Goal: Information Seeking & Learning: Learn about a topic

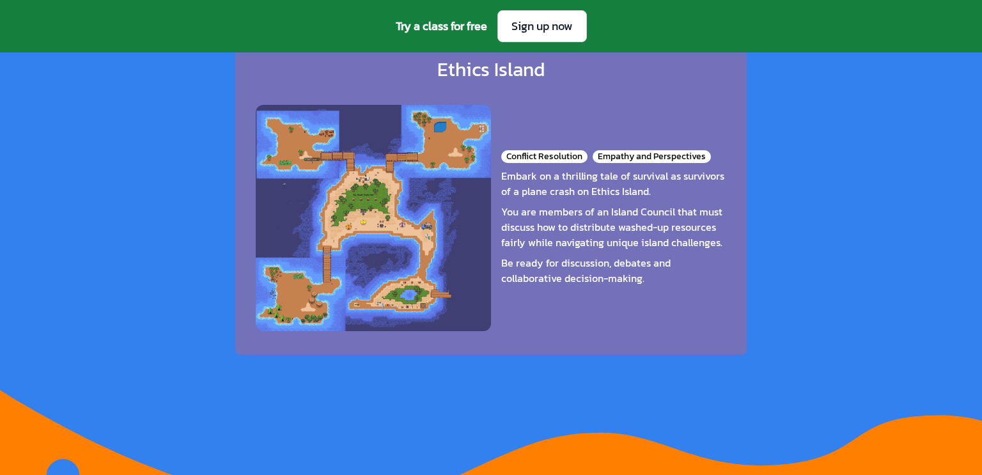
scroll to position [2109, 0]
click at [706, 208] on div "You are members of an Island Council that must discuss how to distribute washed…" at bounding box center [613, 228] width 225 height 46
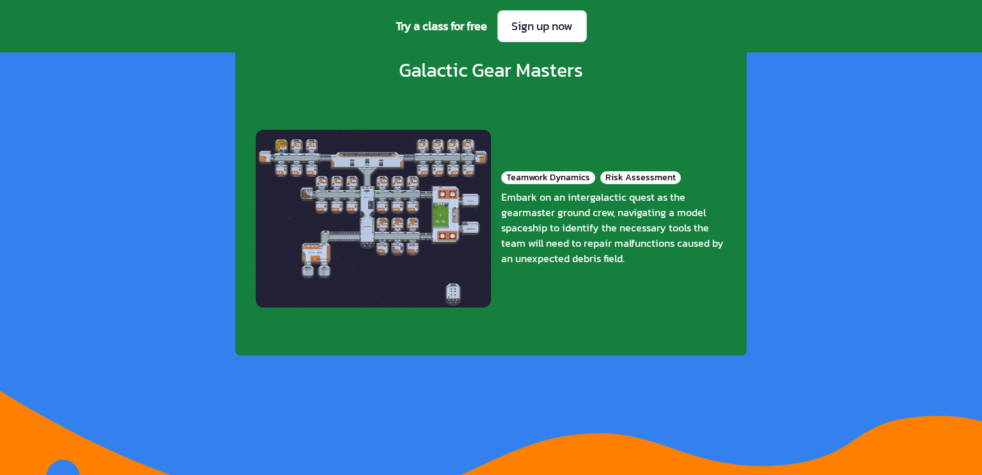
click at [706, 208] on div "Embark on an intergalactic quest as the gearmaster ground crew, navigating a mo…" at bounding box center [613, 227] width 225 height 77
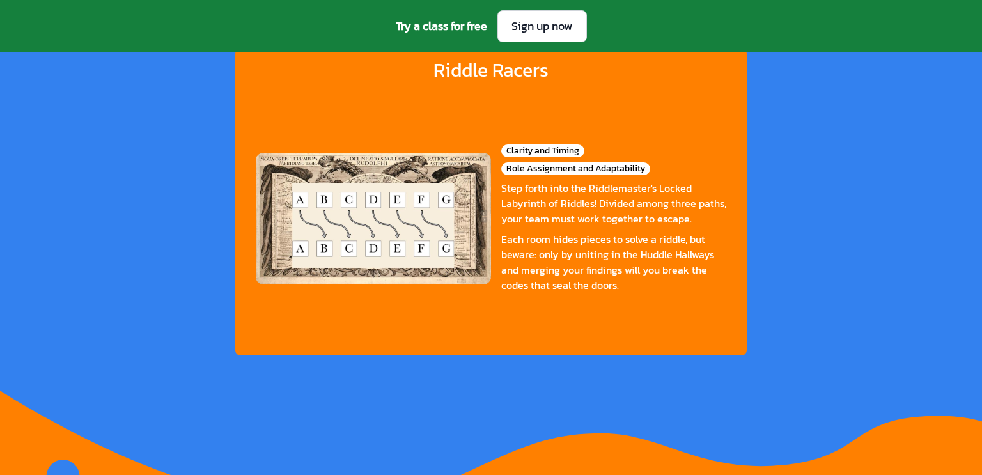
click at [720, 146] on div "Clarity and Timing Role Assignment and Adaptability" at bounding box center [613, 159] width 225 height 31
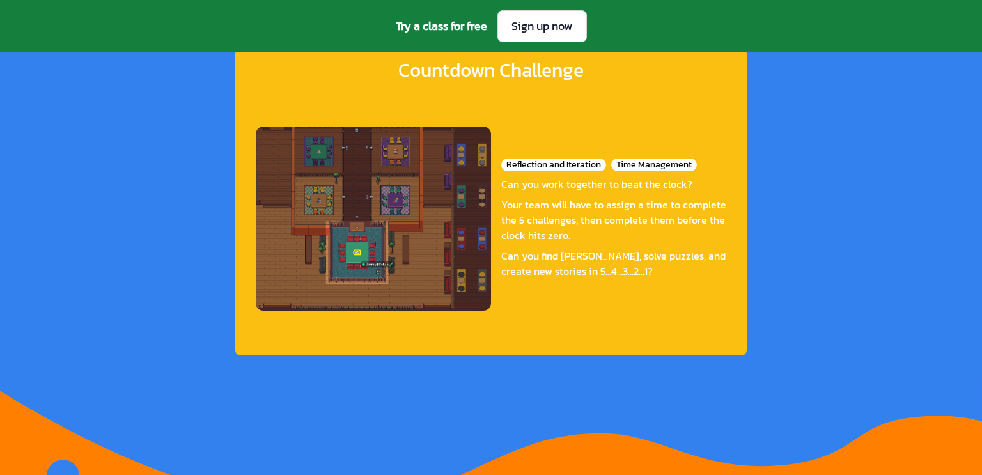
click at [720, 146] on div "Reflection and Iteration Time Management Can you work together to beat the cloc…" at bounding box center [491, 218] width 470 height 253
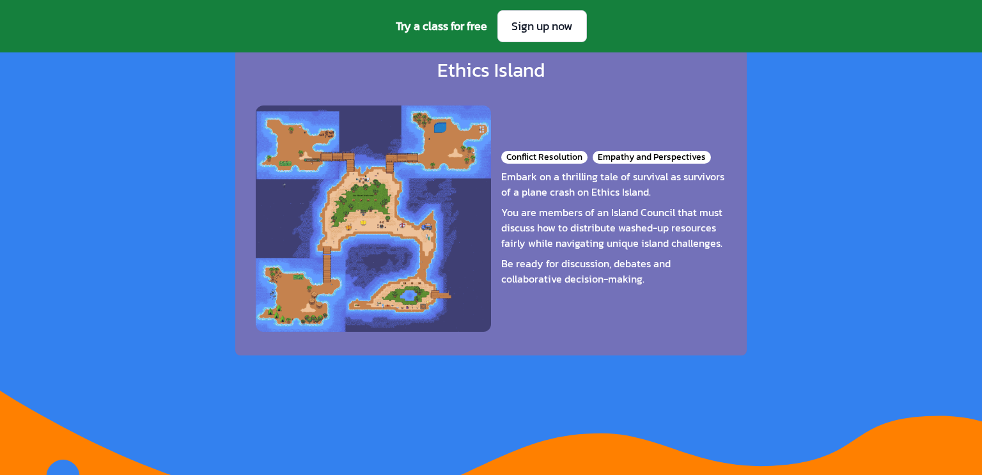
click at [720, 146] on div "Conflict Resolution Empathy and Perspectives Embark on a thrilling tale of surv…" at bounding box center [491, 218] width 470 height 253
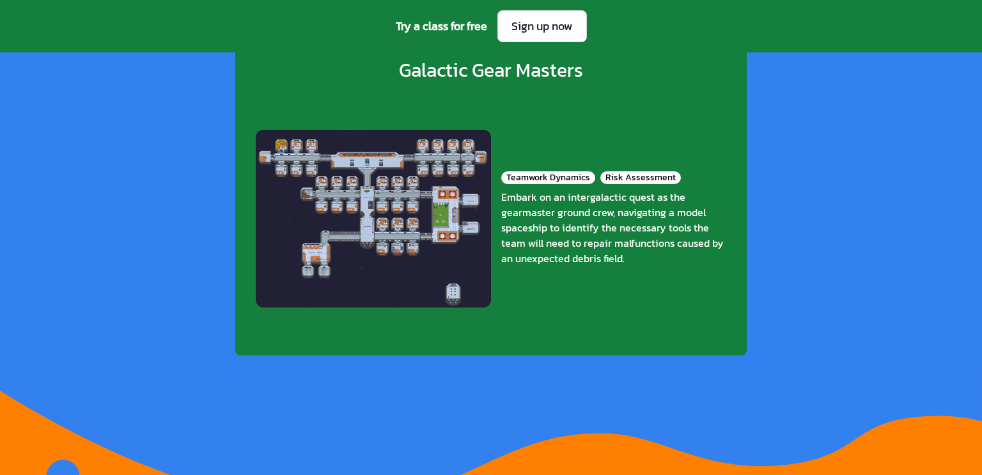
click at [720, 146] on div "Teamwork Dynamics Risk Assessment Embark on an intergalactic quest as the gearm…" at bounding box center [491, 218] width 470 height 253
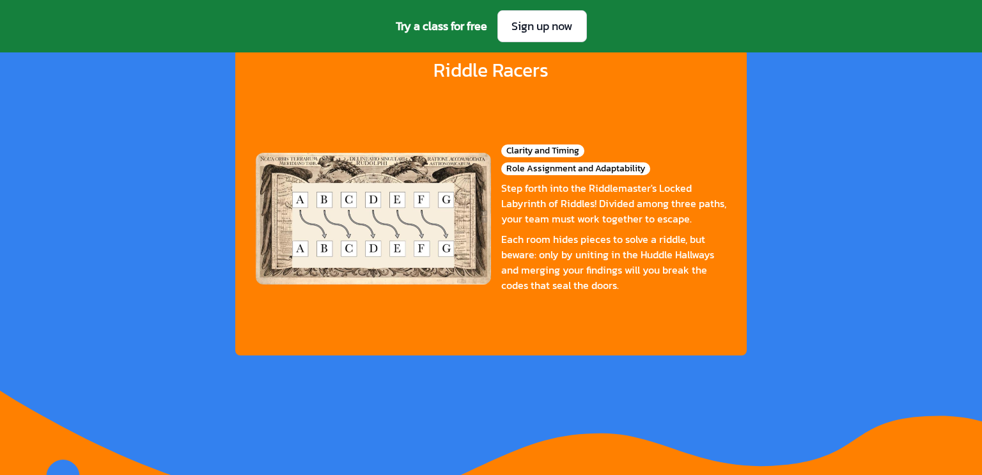
click at [720, 146] on div "Clarity and Timing Role Assignment and Adaptability" at bounding box center [613, 159] width 225 height 31
click at [712, 146] on div "Reflection and Iteration Time Management Can you work together to beat the cloc…" at bounding box center [491, 196] width 442 height 238
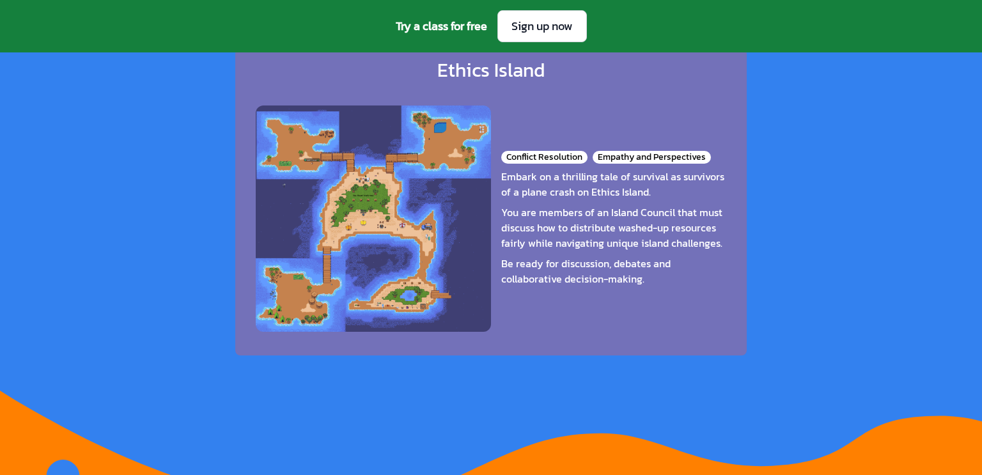
click at [720, 146] on div "Conflict Resolution Empathy and Perspectives Embark on a thrilling tale of surv…" at bounding box center [491, 218] width 470 height 253
click at [712, 146] on div "Teamwork Dynamics Risk Assessment Embark on an intergalactic quest as the gearm…" at bounding box center [491, 196] width 442 height 238
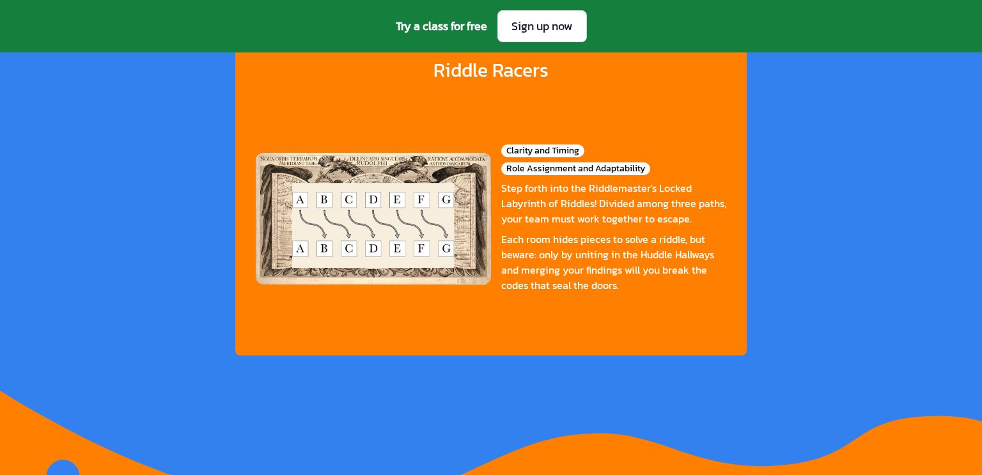
click at [720, 146] on div "Clarity and Timing Role Assignment and Adaptability" at bounding box center [613, 159] width 225 height 31
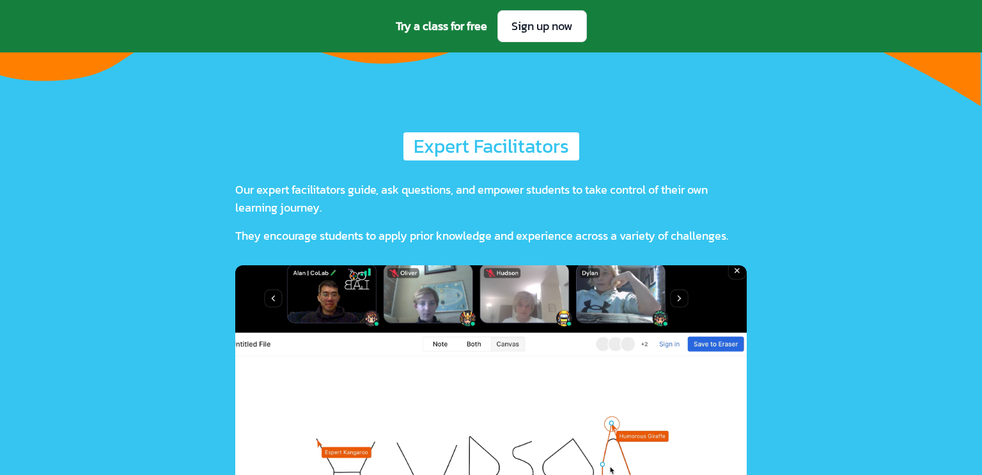
scroll to position [3085, 0]
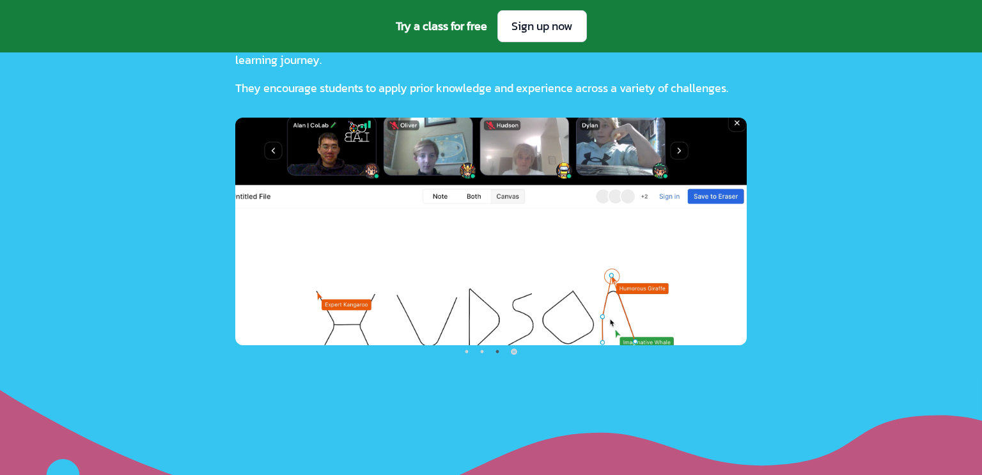
click at [582, 197] on img at bounding box center [490, 232] width 511 height 228
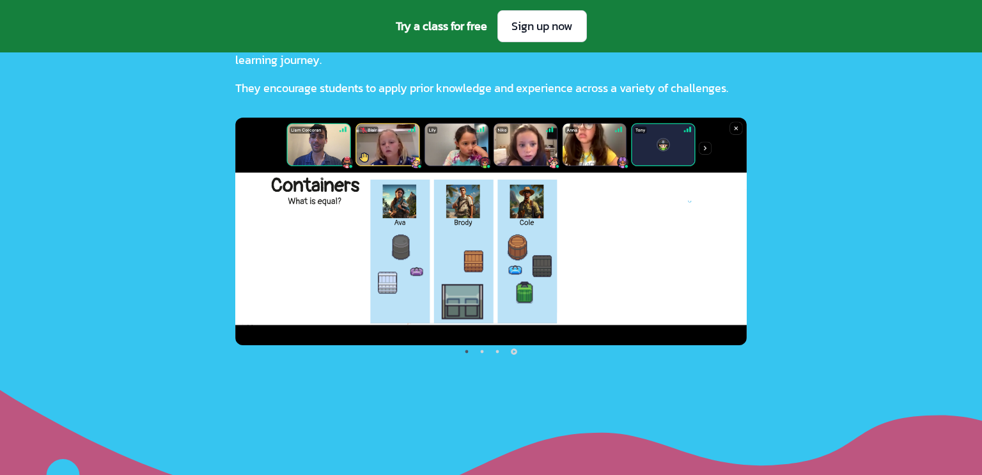
click at [582, 197] on img at bounding box center [490, 232] width 511 height 228
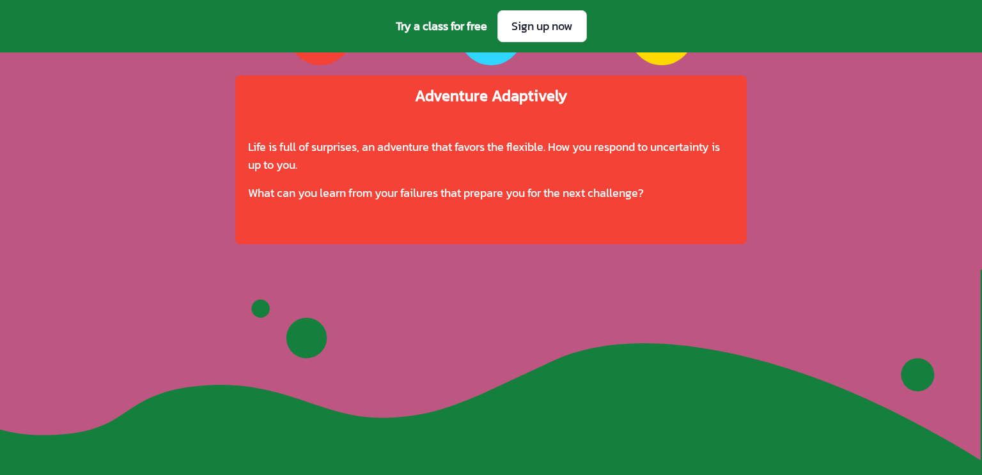
scroll to position [3774, 0]
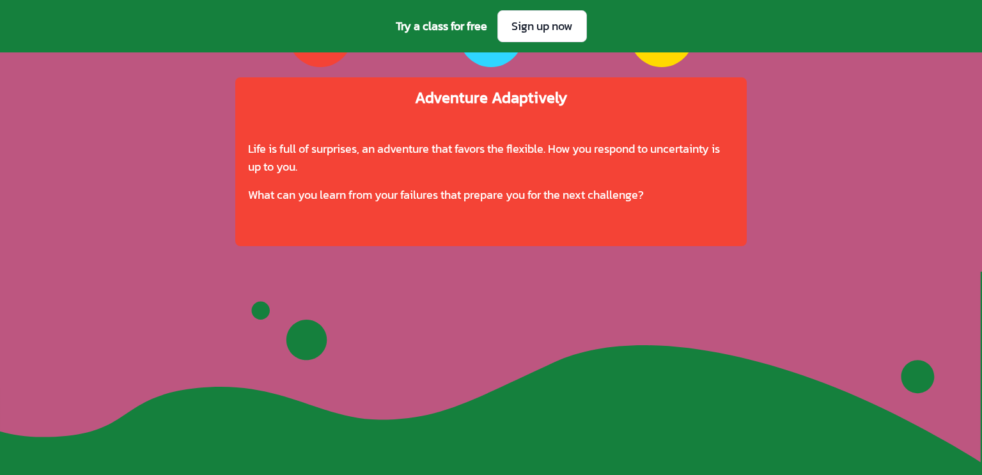
click at [603, 229] on div "Life is full of surprises, an adventure that favors the flexible. How you respo…" at bounding box center [491, 172] width 486 height 128
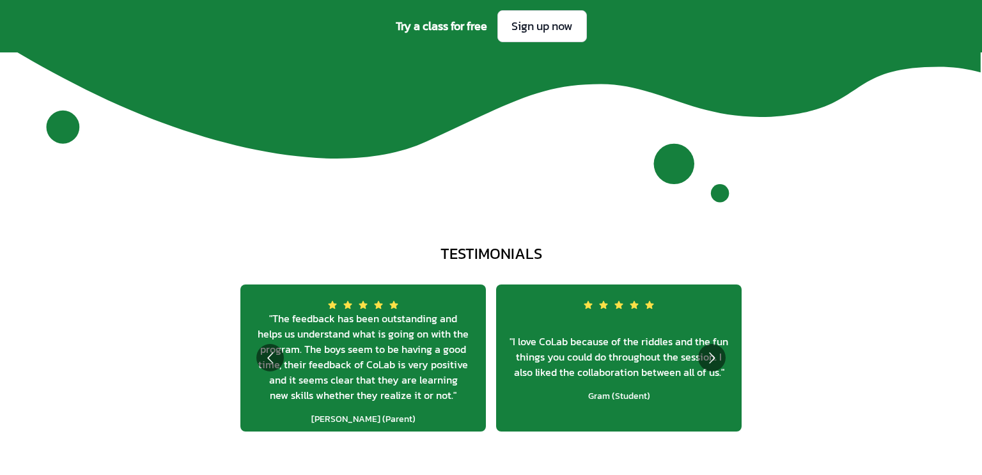
scroll to position [4580, 0]
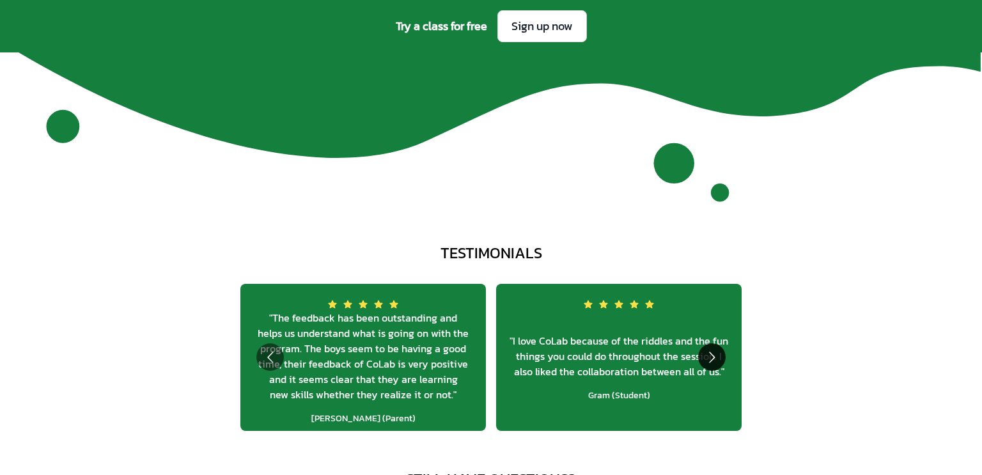
click at [703, 353] on button "Go to next slide" at bounding box center [711, 356] width 27 height 27
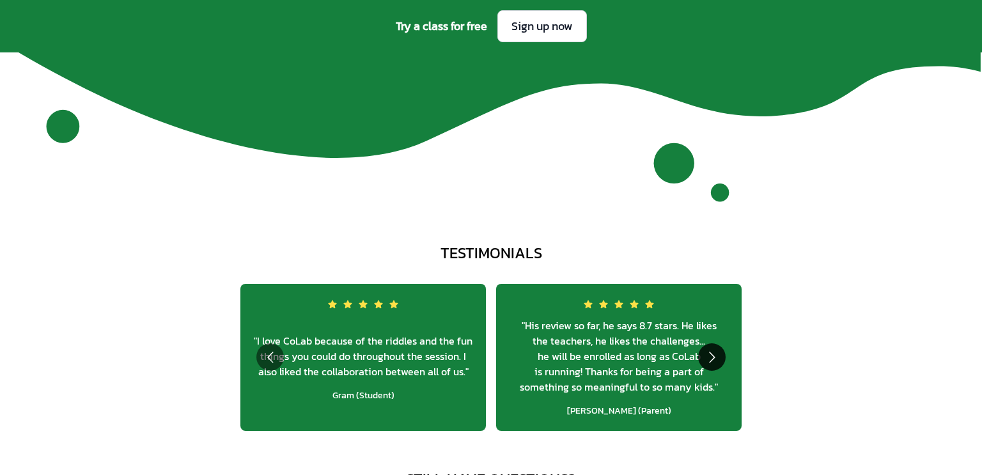
click at [703, 353] on button "Go to next slide" at bounding box center [711, 356] width 27 height 27
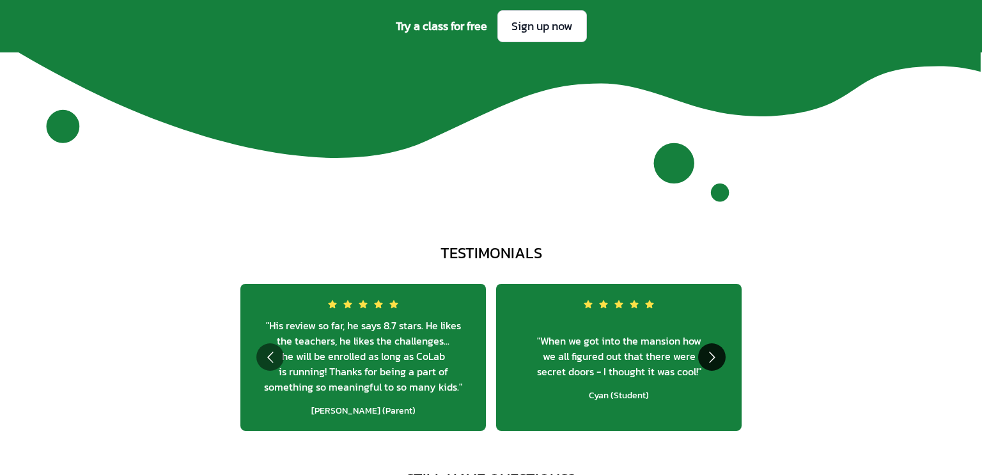
click at [703, 353] on button "Go to next slide" at bounding box center [711, 356] width 27 height 27
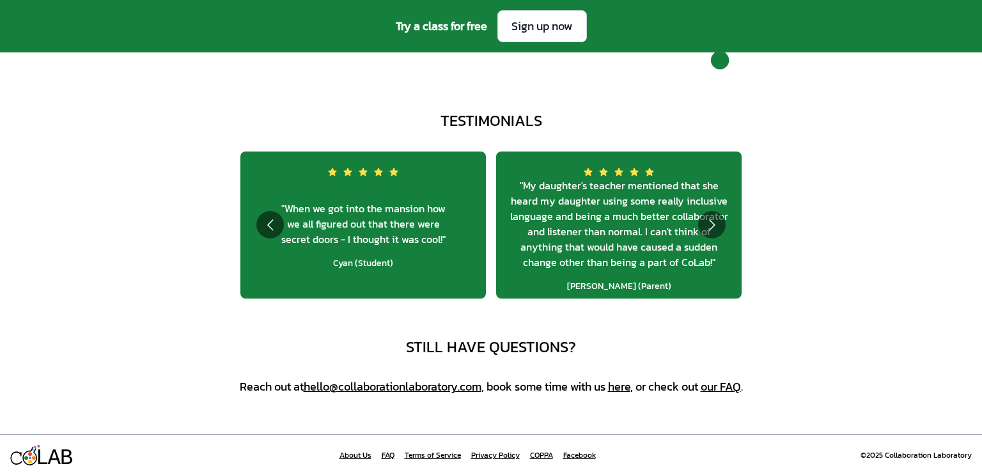
scroll to position [4712, 0]
click at [346, 460] on link "About Us" at bounding box center [355, 455] width 32 height 10
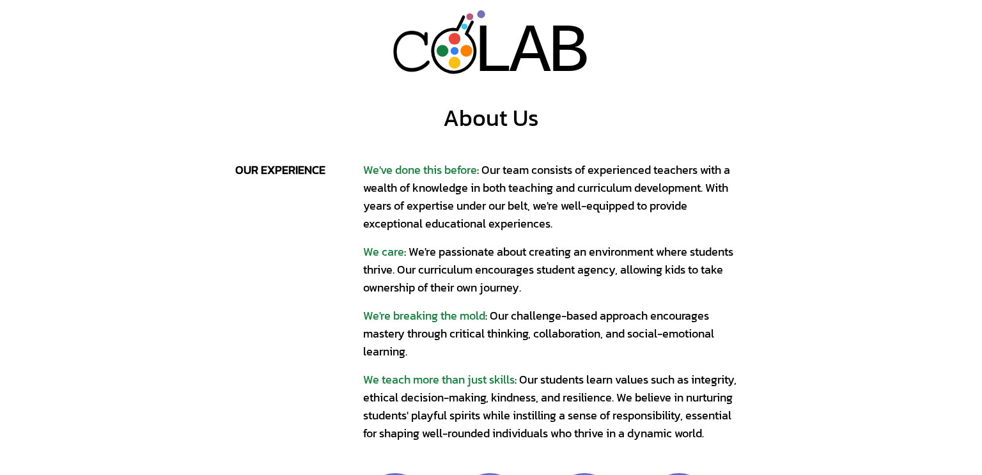
scroll to position [551, 0]
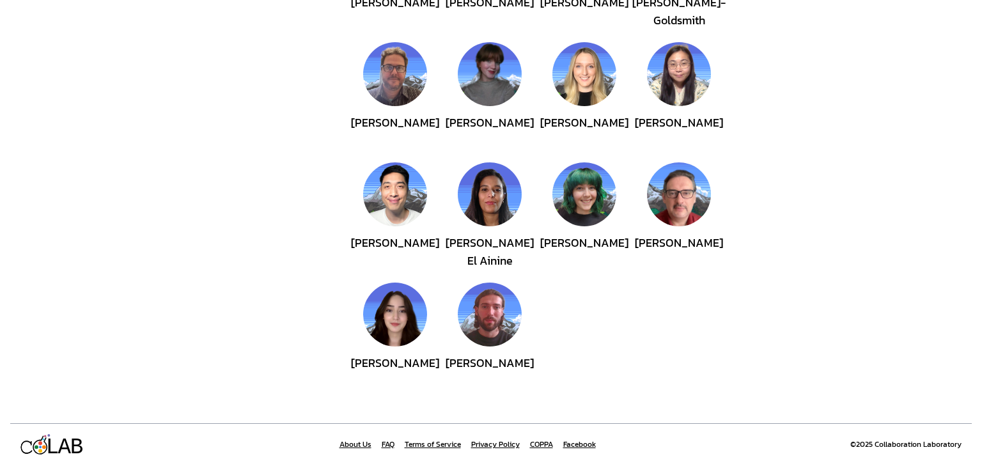
click at [392, 440] on link "FAQ" at bounding box center [388, 444] width 13 height 10
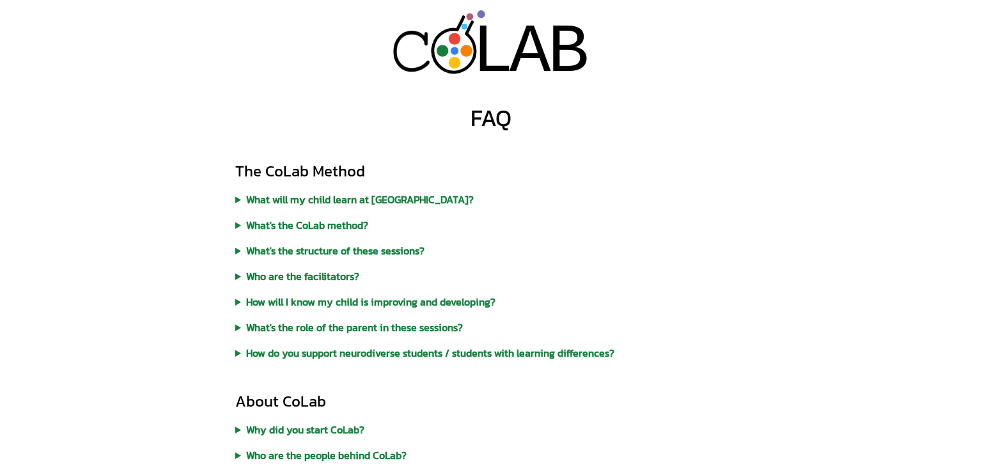
click at [321, 208] on div "The CoLab Method What will my child learn at CoLab? In addition to team work, c…" at bounding box center [490, 260] width 511 height 199
click at [301, 196] on summary "What will my child learn at CoLab?" at bounding box center [490, 199] width 511 height 15
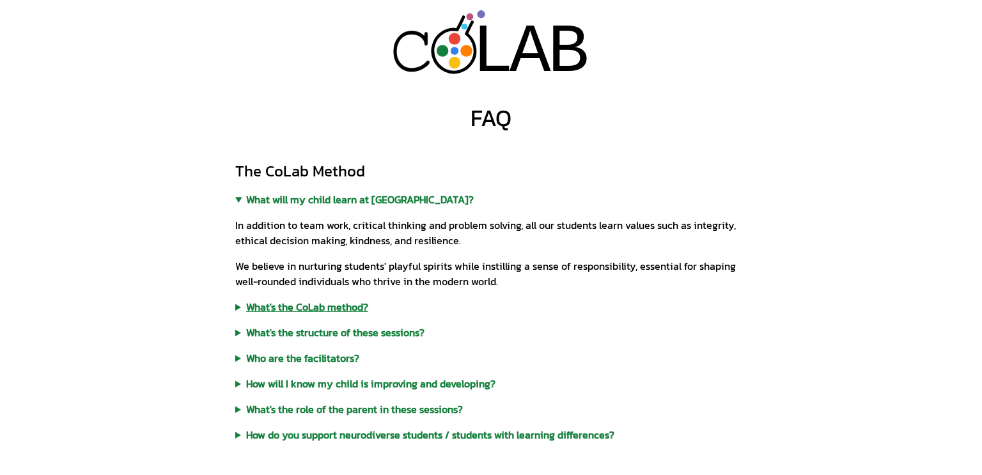
click at [320, 307] on summary "What's the CoLab method?" at bounding box center [490, 306] width 511 height 15
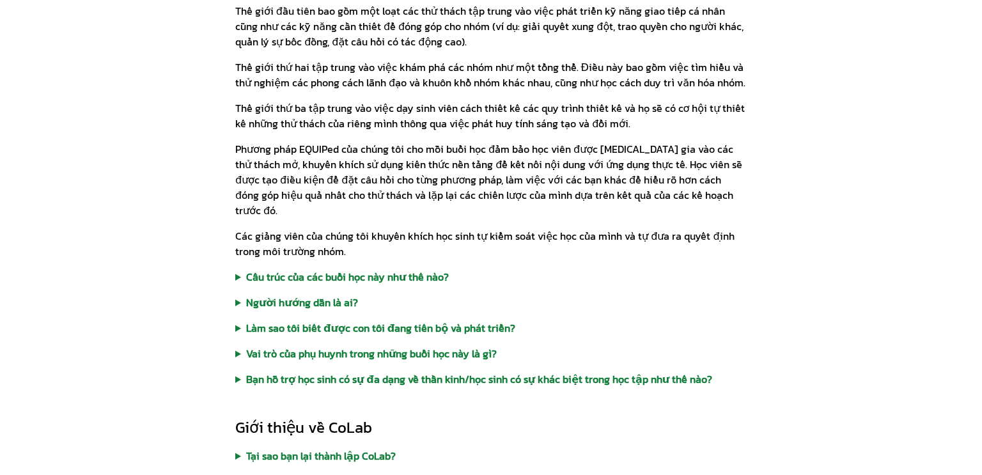
scroll to position [419, 0]
click at [357, 268] on font "Cấu trúc của các buổi học này như thế nào?" at bounding box center [347, 275] width 203 height 15
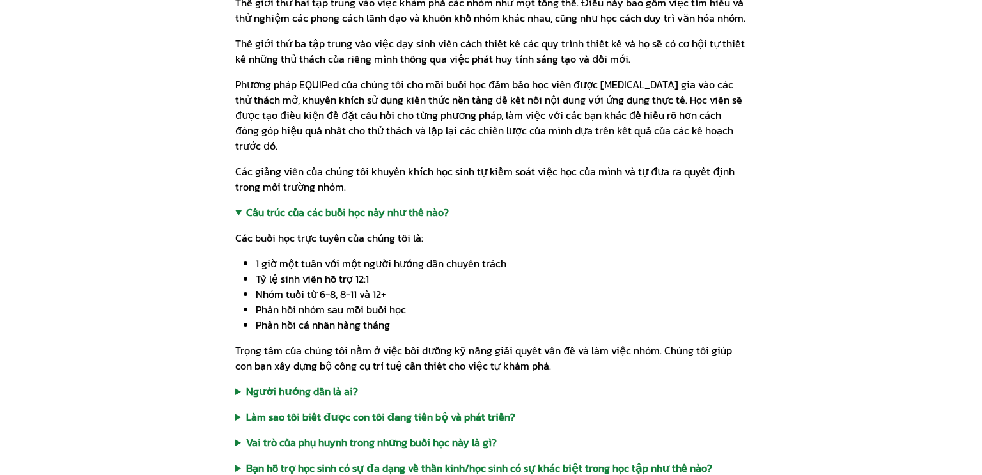
scroll to position [484, 0]
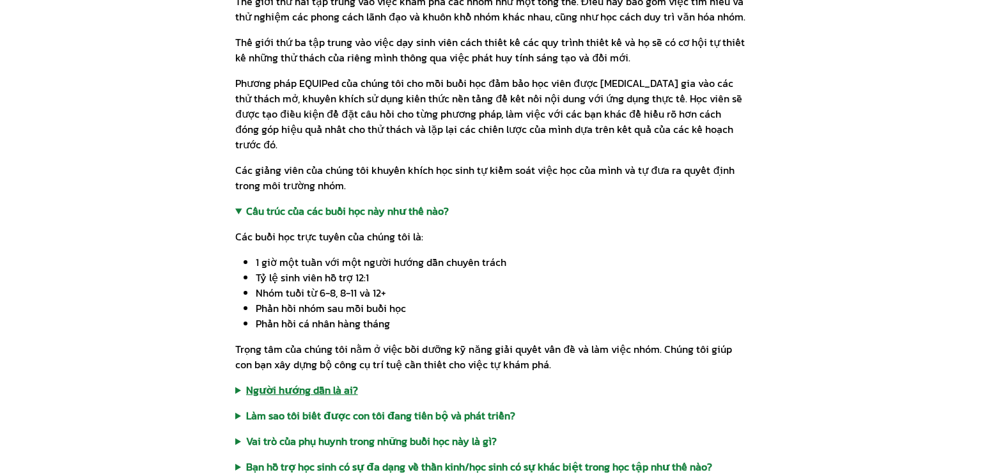
click at [330, 382] on font "Người hướng dẫn là ai?" at bounding box center [302, 389] width 112 height 15
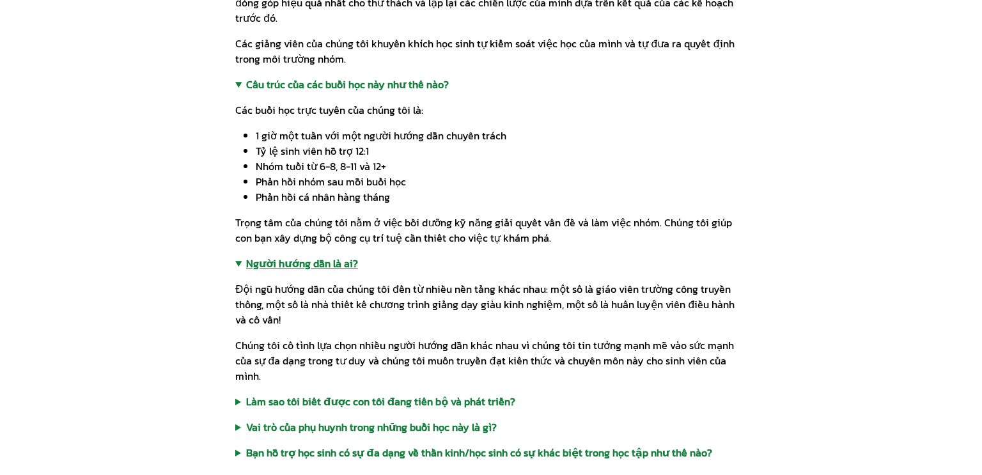
scroll to position [615, 0]
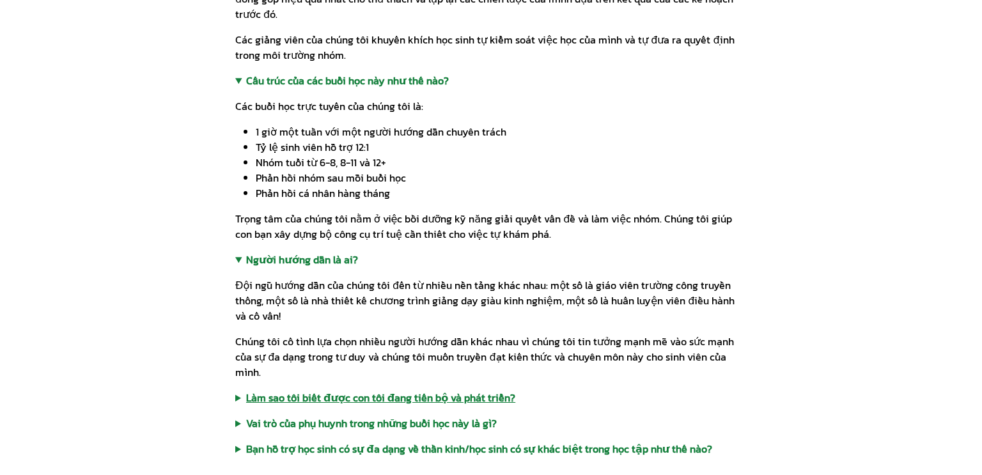
click at [330, 390] on font "Làm sao tôi biết được con tôi đang tiến bộ và phát triển?" at bounding box center [380, 397] width 269 height 15
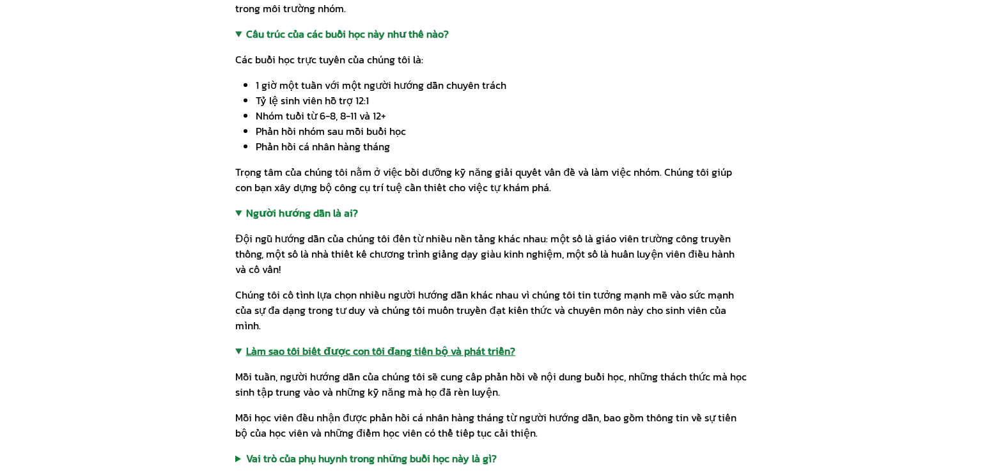
scroll to position [669, 0]
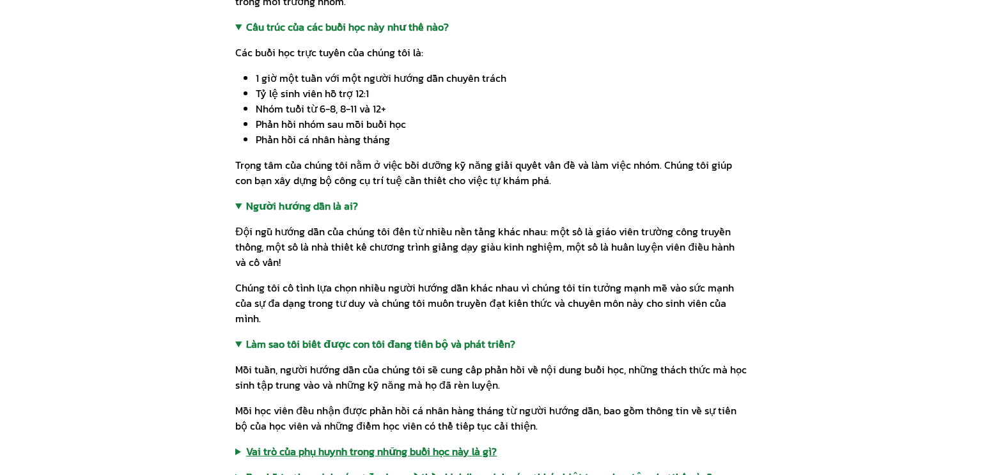
click at [307, 444] on font "Vai trò của phụ huynh trong những buổi học này là gì?" at bounding box center [371, 451] width 251 height 15
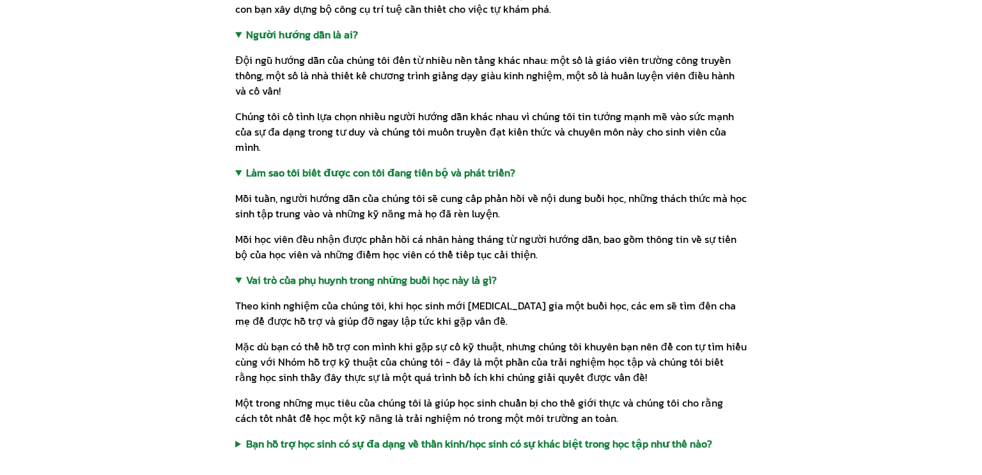
scroll to position [840, 0]
click at [371, 435] on font "Bạn hỗ trợ học sinh có sự đa dạng về thần kinh/học sinh có sự khác biệt trong h…" at bounding box center [479, 442] width 466 height 15
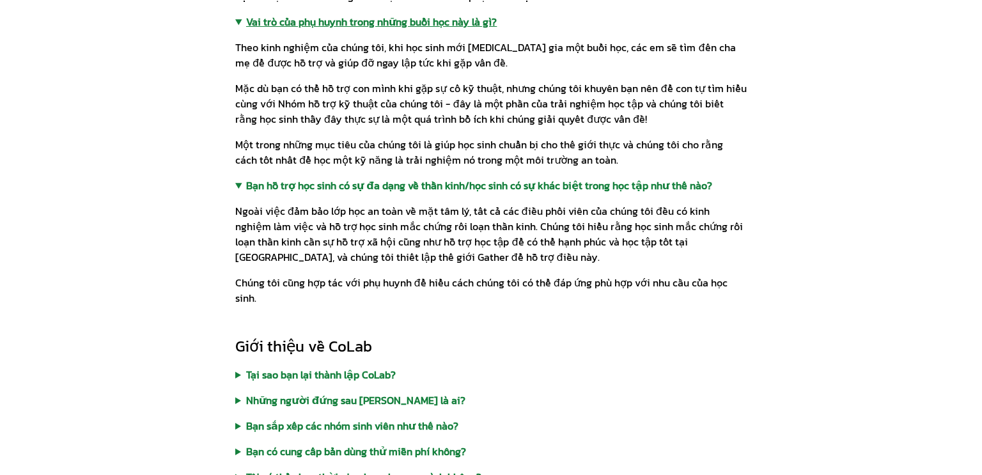
scroll to position [1148, 0]
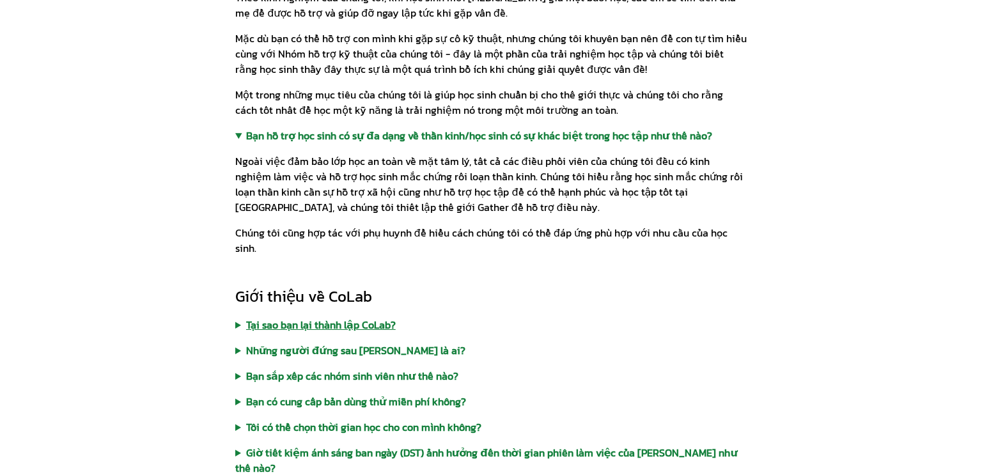
click at [339, 317] on font "Tại sao bạn lại thành lập CoLab?" at bounding box center [321, 324] width 150 height 15
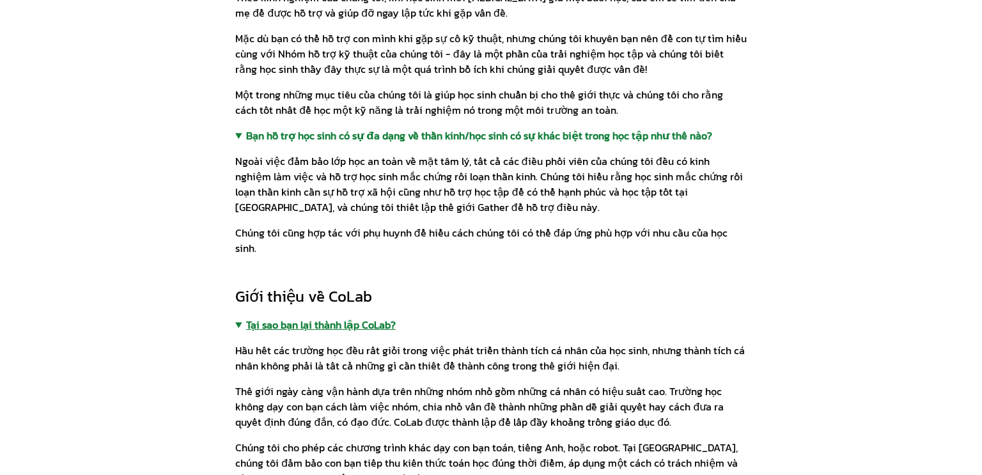
click at [339, 317] on font "Tại sao bạn lại thành lập CoLab?" at bounding box center [321, 324] width 150 height 15
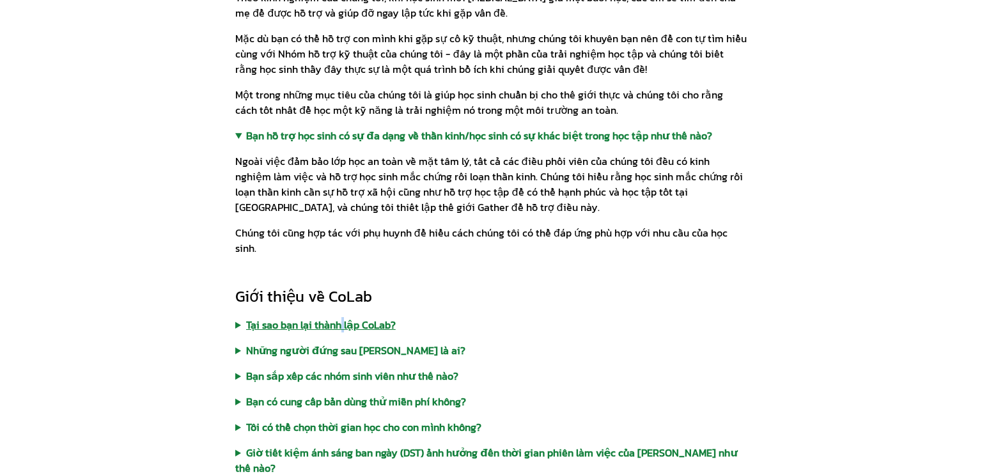
click at [339, 317] on font "Tại sao bạn lại thành lập CoLab?" at bounding box center [321, 324] width 150 height 15
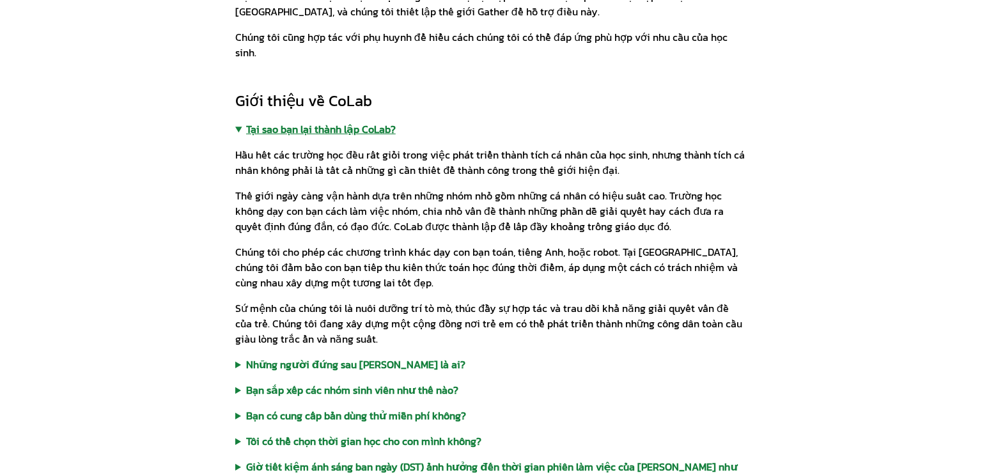
scroll to position [1347, 0]
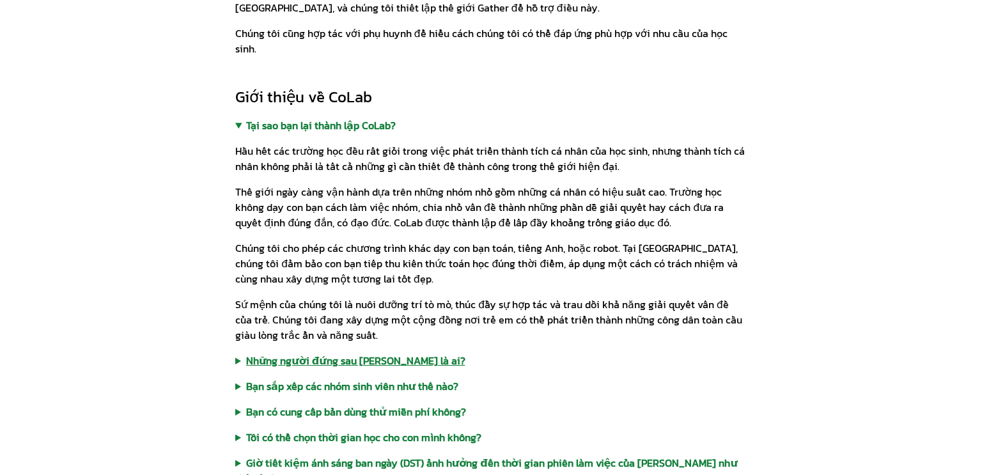
click at [339, 353] on font "Những người đứng sau CoLab là ai?" at bounding box center [355, 360] width 219 height 15
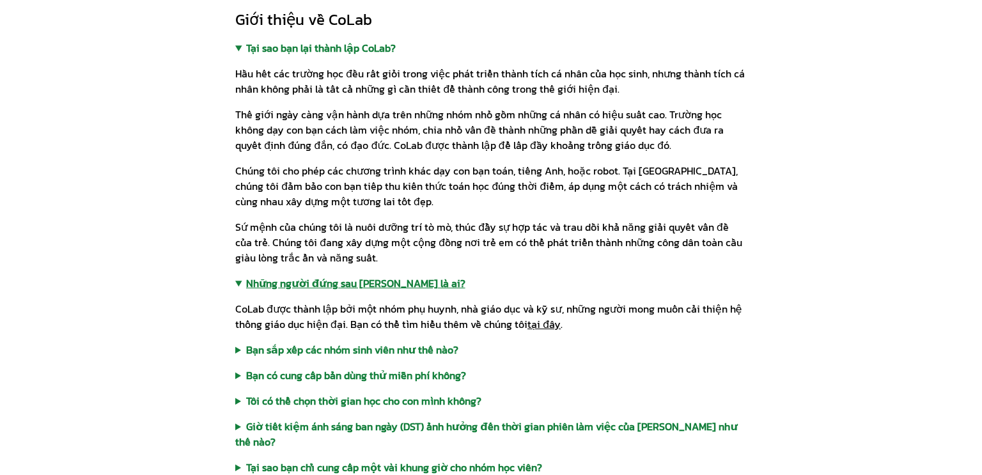
scroll to position [1367, 0]
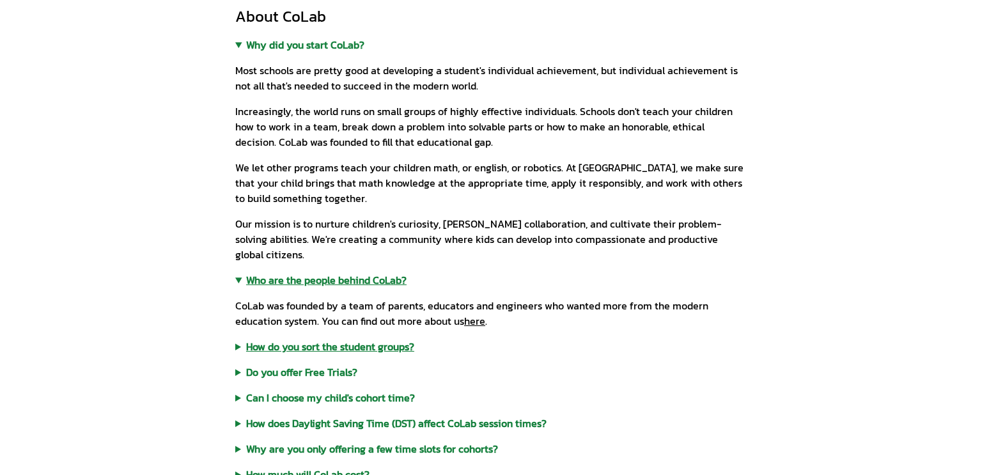
click at [335, 339] on summary "How do you sort the student groups?" at bounding box center [490, 346] width 511 height 15
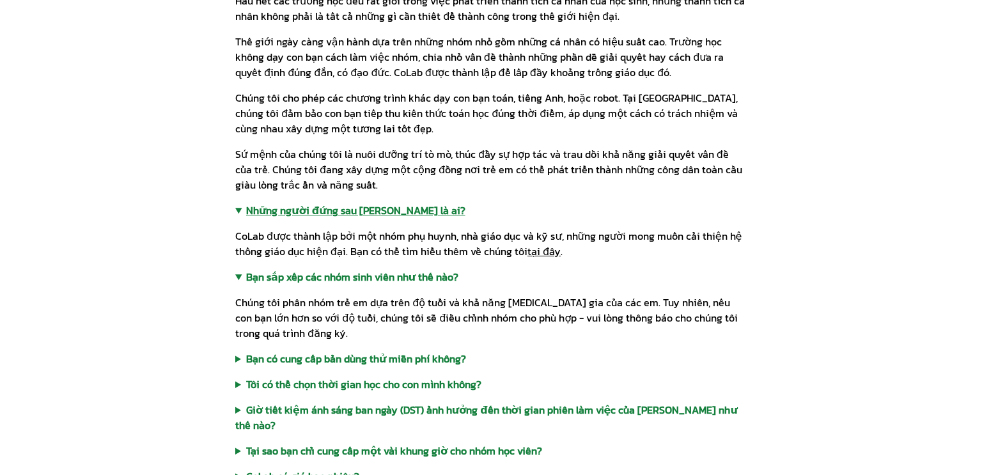
scroll to position [1506, 0]
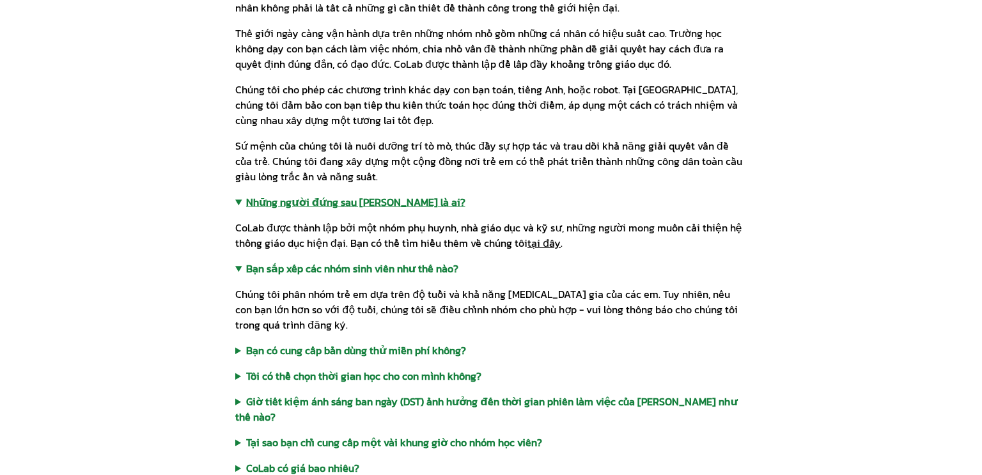
click at [355, 325] on div "Giới thiệu về CoLab Tại sao bạn lại thành lập CoLab? Hầu hết các trường học đều…" at bounding box center [490, 393] width 511 height 931
click at [352, 343] on font "Bạn có cung cấp bản dùng thử miễn phí không?" at bounding box center [356, 350] width 220 height 15
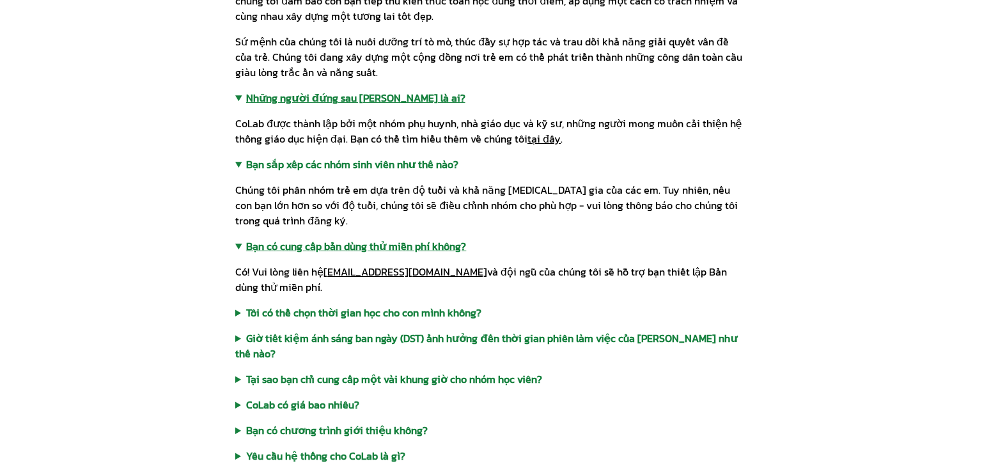
scroll to position [1611, 0]
click at [343, 304] on font "Tôi có thể chọn thời gian học cho con mình không?" at bounding box center [363, 311] width 235 height 15
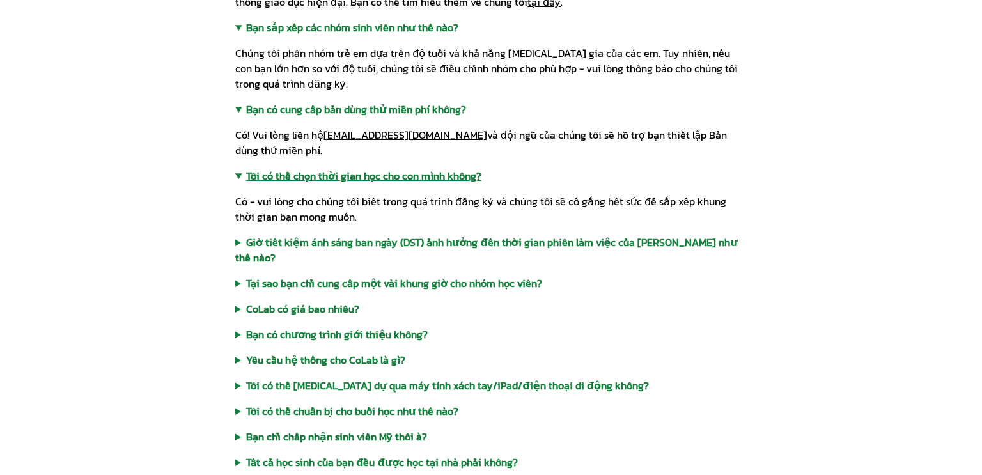
scroll to position [1748, 0]
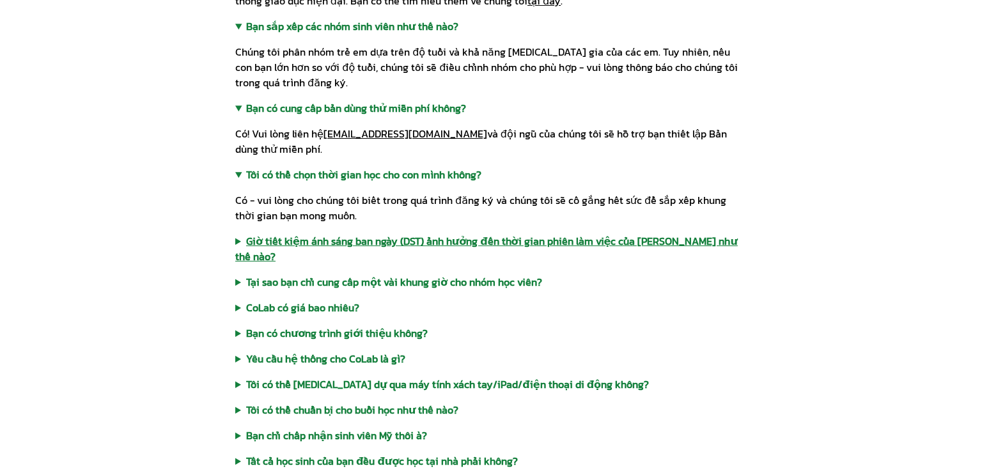
click at [332, 233] on font "Giờ tiết kiệm ánh sáng ban ngày (DST) ảnh hưởng đến thời gian phiên làm việc củ…" at bounding box center [486, 248] width 502 height 31
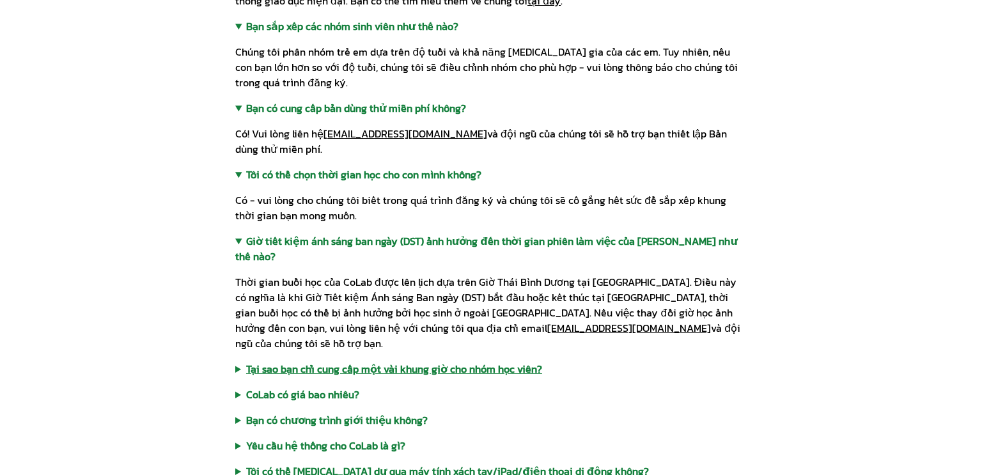
click at [332, 361] on font "Tại sao bạn chỉ cung cấp một vài khung giờ cho nhóm học viên?" at bounding box center [394, 368] width 296 height 15
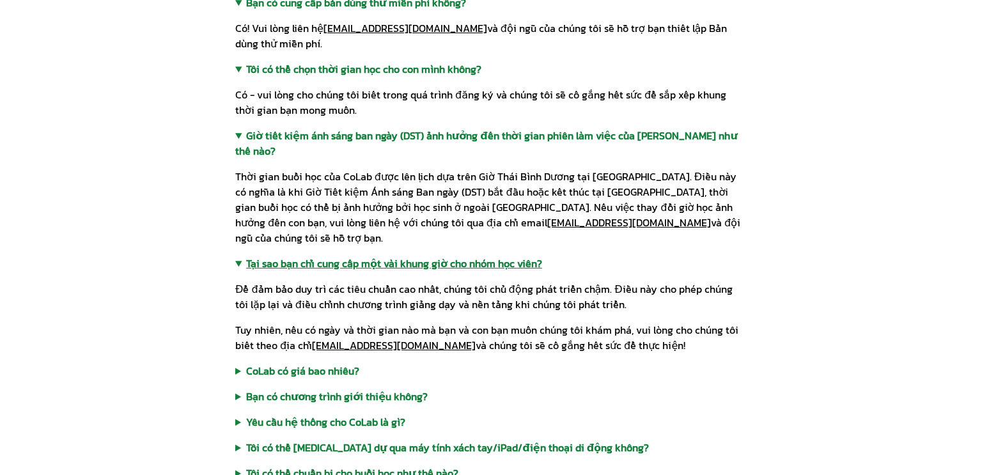
scroll to position [1855, 0]
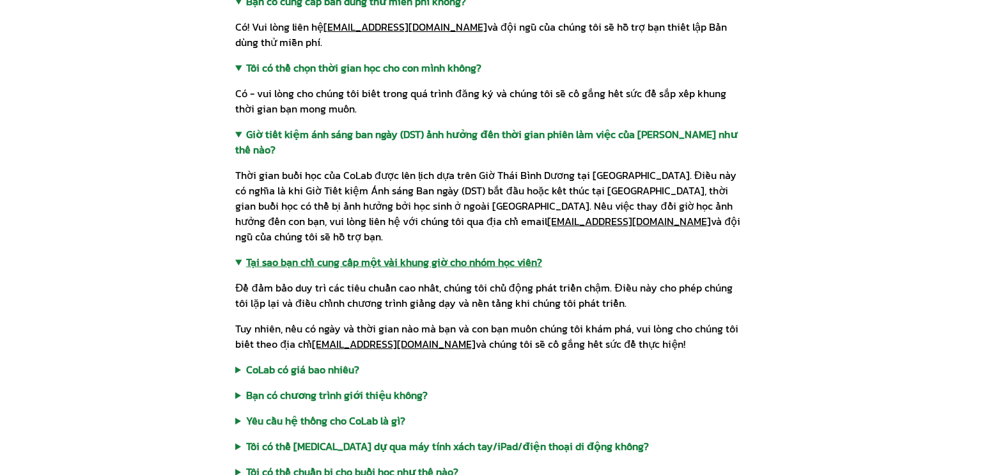
click at [332, 362] on font "CoLab có giá bao nhiêu?" at bounding box center [302, 369] width 113 height 15
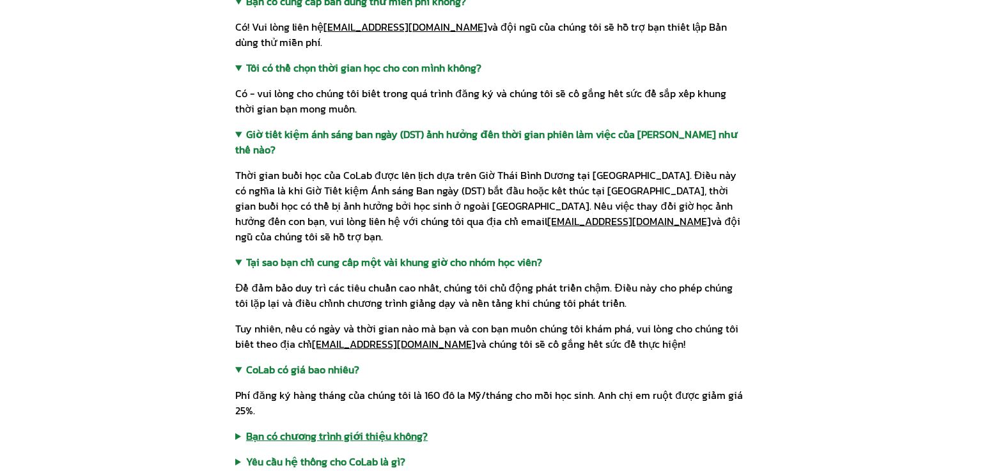
click at [330, 428] on font "Bạn có chương trình giới thiệu không?" at bounding box center [337, 435] width 182 height 15
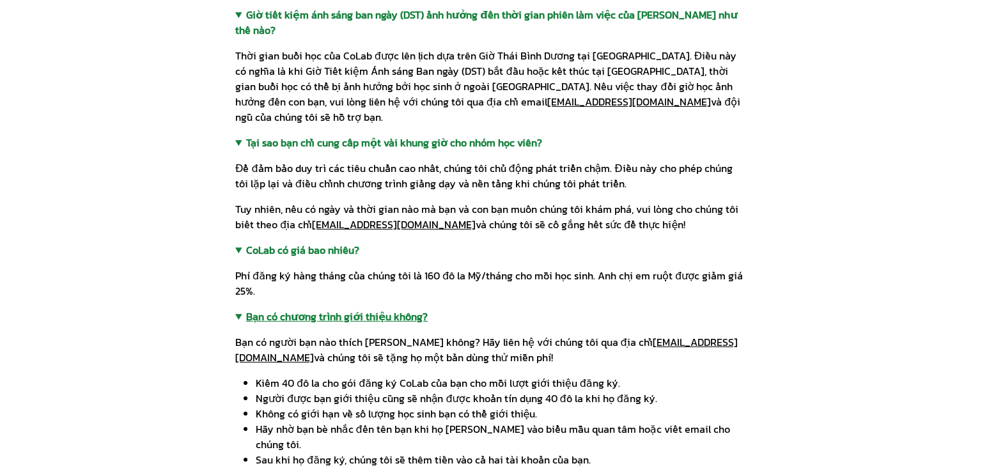
scroll to position [1996, 0]
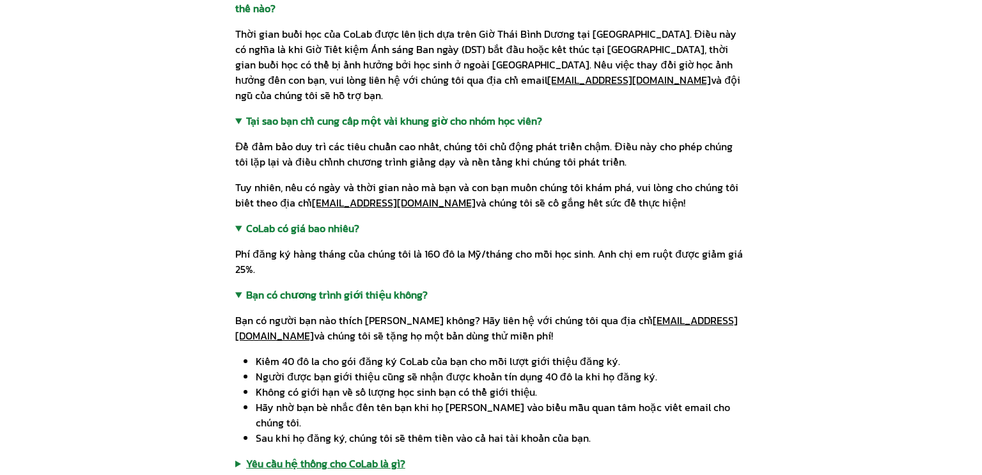
click at [325, 456] on font "Yêu cầu hệ thống cho CoLab là gì?" at bounding box center [325, 463] width 159 height 15
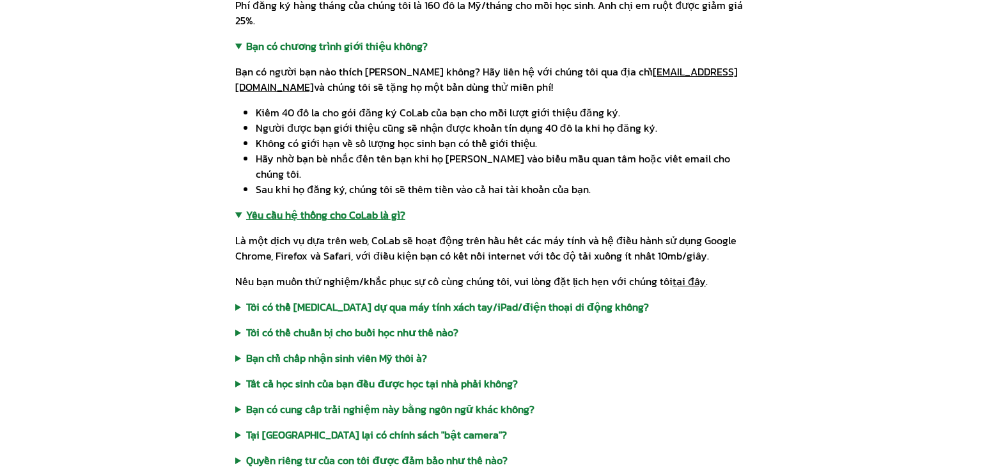
scroll to position [2273, 0]
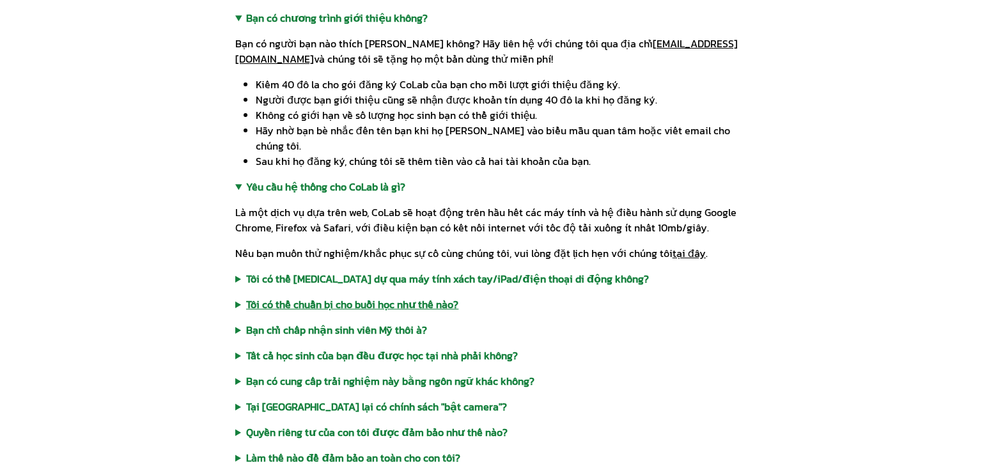
click at [400, 297] on font "Tôi có thể chuẩn bị cho buổi học như thế nào?" at bounding box center [352, 304] width 212 height 15
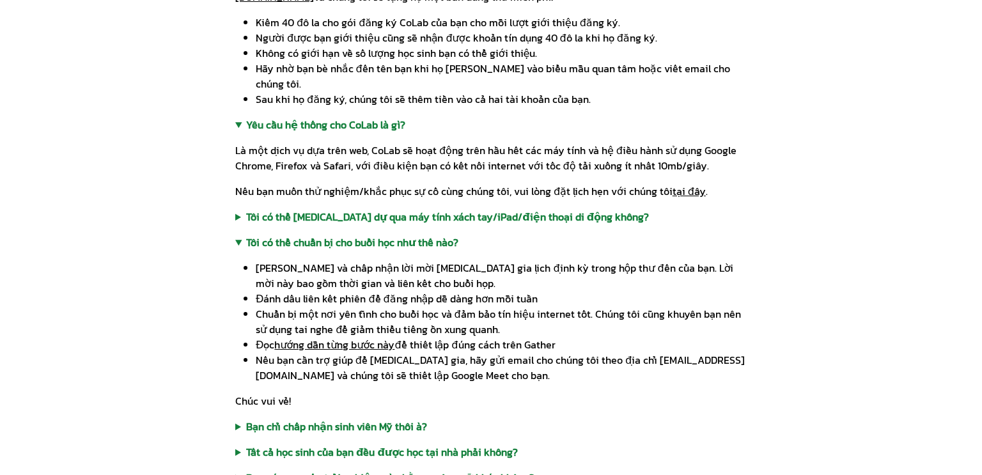
scroll to position [2337, 0]
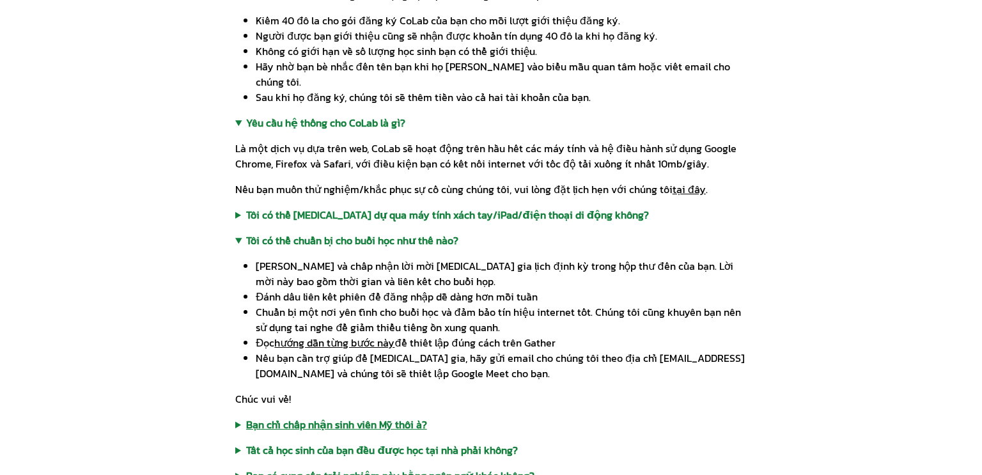
click at [347, 417] on font "Bạn chỉ chấp nhận sinh viên Mỹ thôi à?" at bounding box center [336, 424] width 181 height 15
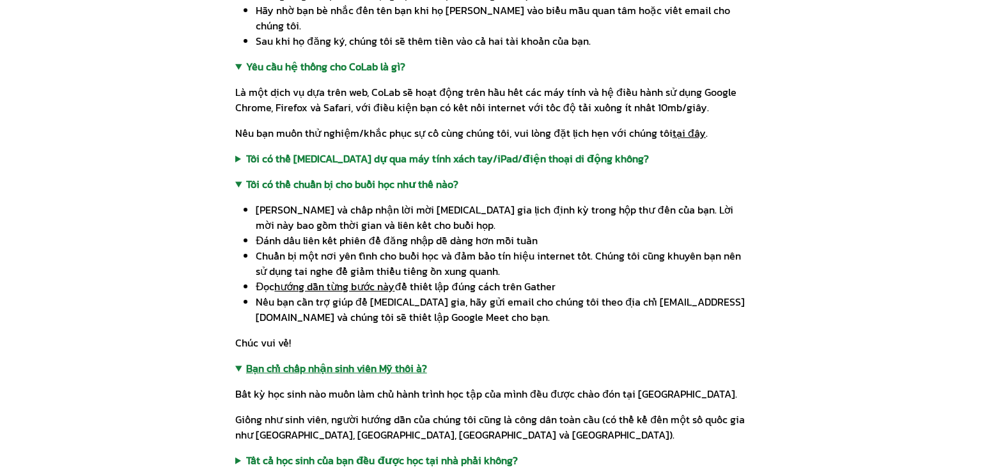
scroll to position [2422, 0]
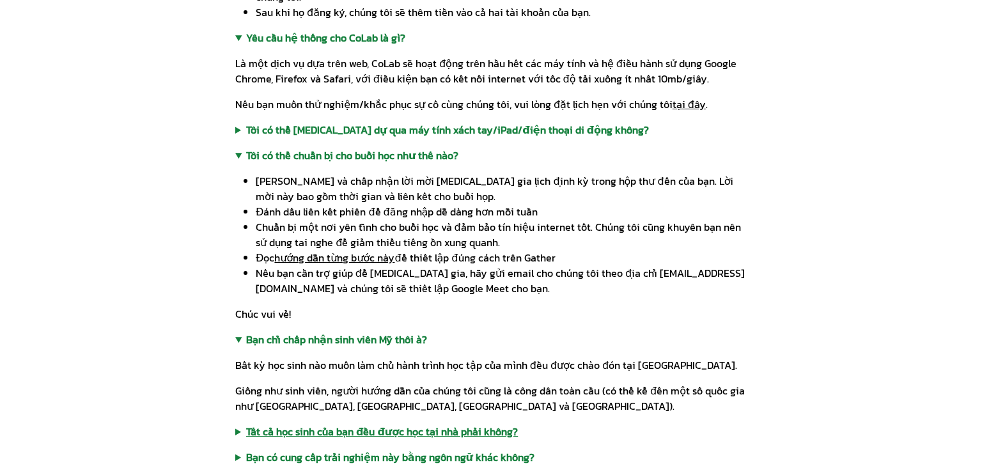
click at [495, 424] on font "Tất cả học sinh của bạn đều được học tại nhà phải không?" at bounding box center [382, 431] width 272 height 15
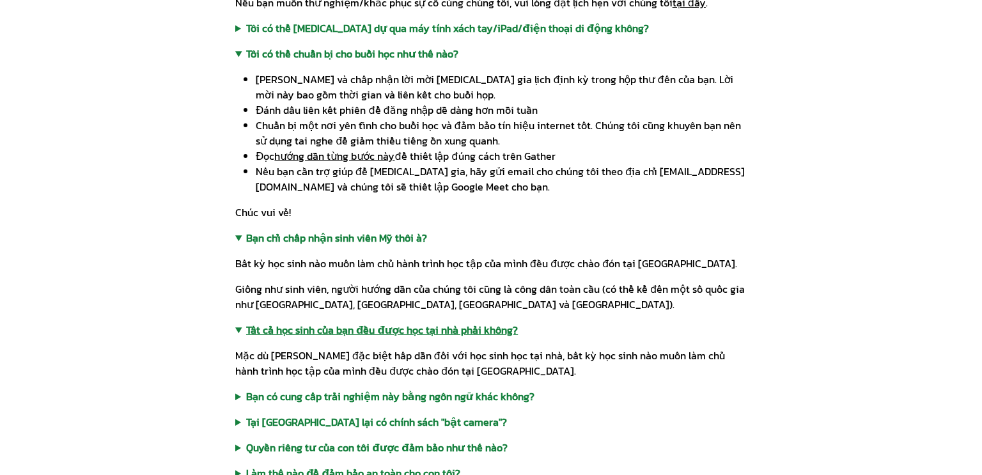
scroll to position [2524, 0]
click at [469, 388] on font "Bạn có cung cấp trải nghiệm này bằng ngôn ngữ khác không?" at bounding box center [390, 395] width 288 height 15
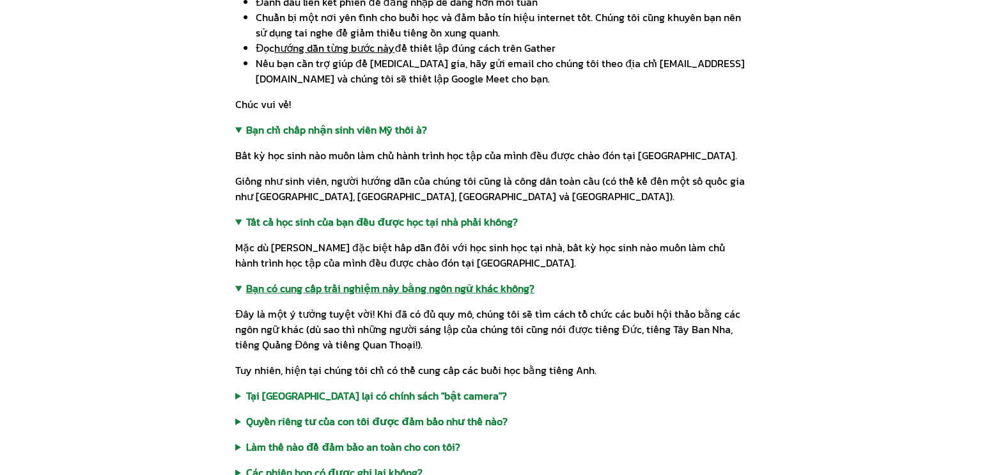
scroll to position [2633, 0]
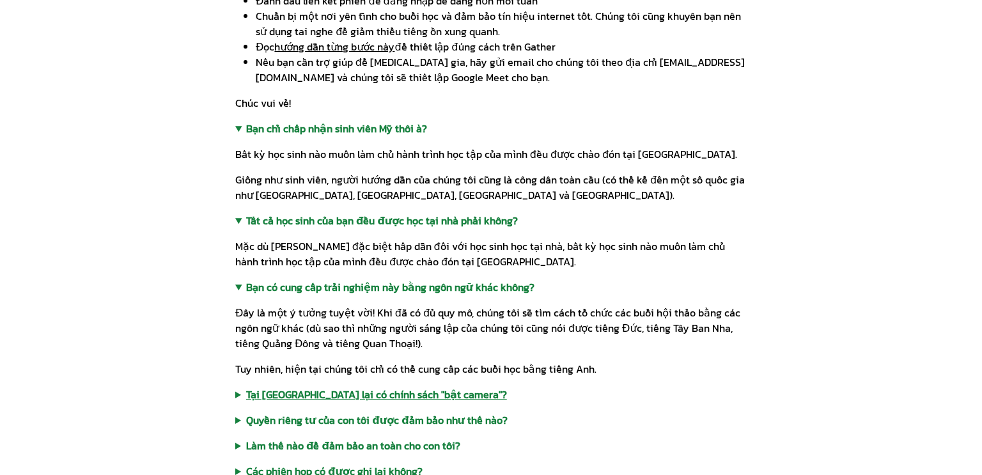
click at [435, 387] on font "Tại sao CoLab lại có chính sách "bật camera"?" at bounding box center [376, 394] width 261 height 15
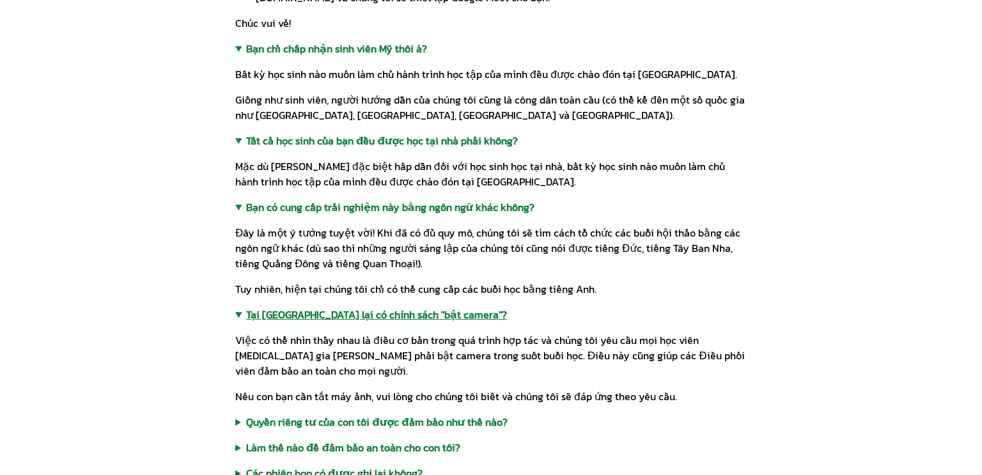
scroll to position [2735, 0]
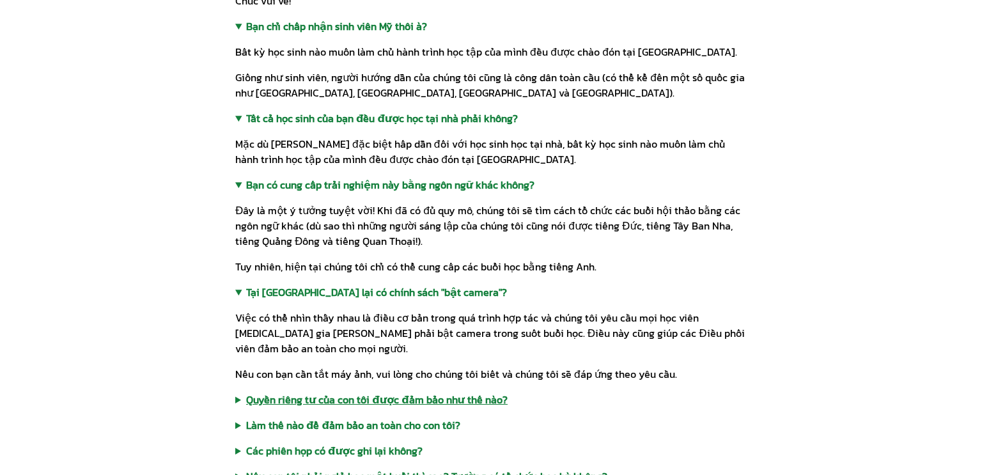
click at [434, 392] on font "Quyền riêng tư của con tôi được đảm bảo như thế nào?" at bounding box center [376, 399] width 261 height 15
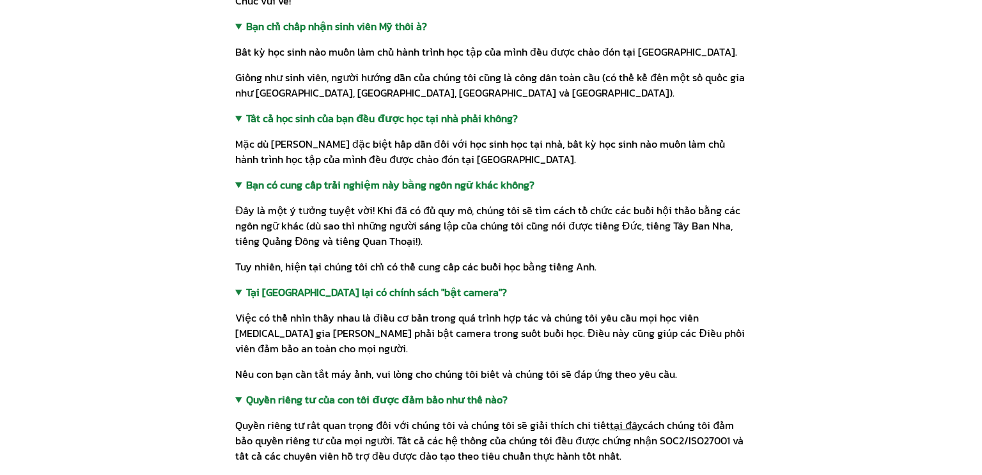
click at [619, 417] on font "tại đây" at bounding box center [626, 424] width 33 height 15
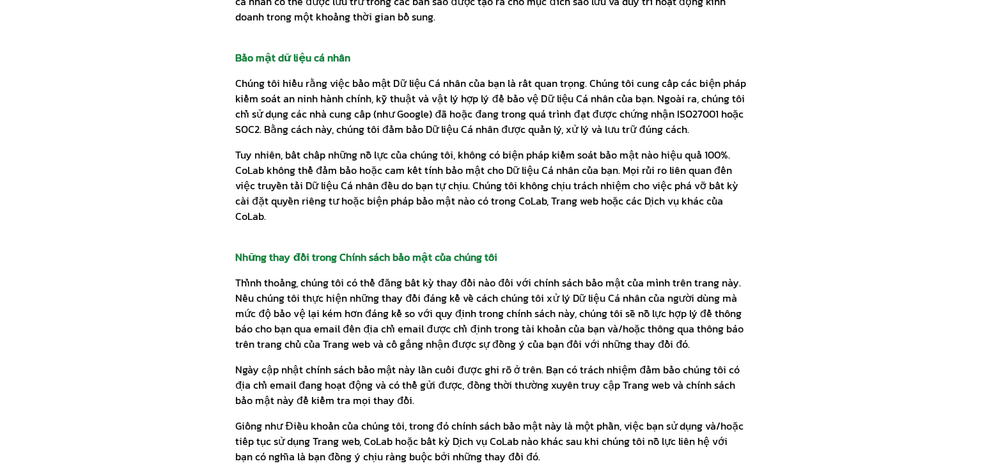
scroll to position [6165, 0]
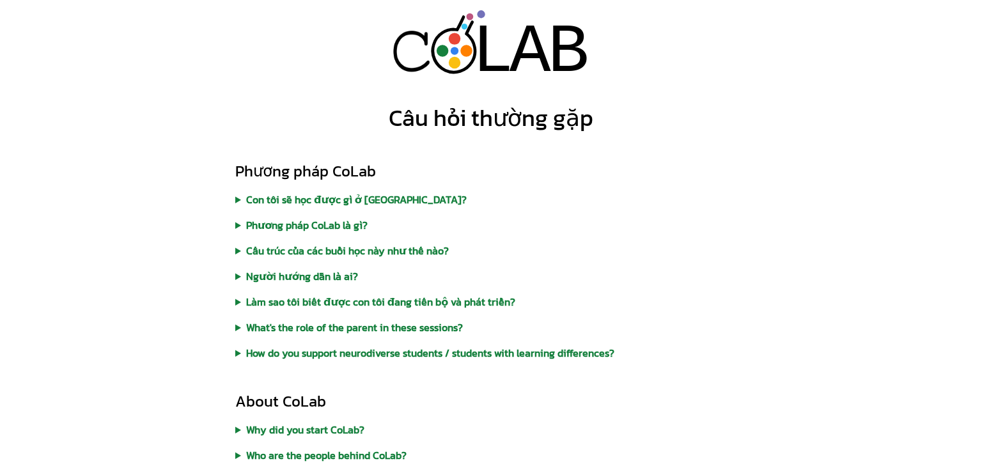
scroll to position [607, 0]
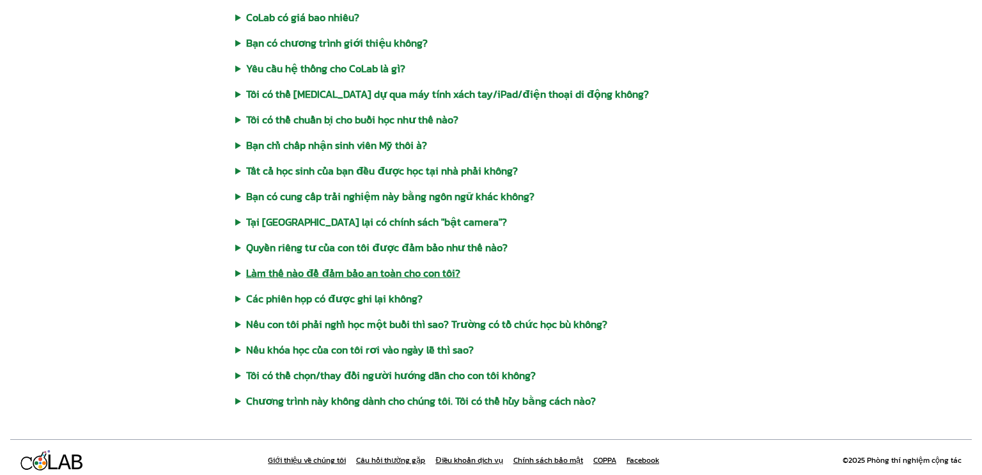
click at [327, 265] on font "Làm thế nào để đảm bảo an toàn cho con tôi?" at bounding box center [353, 272] width 214 height 15
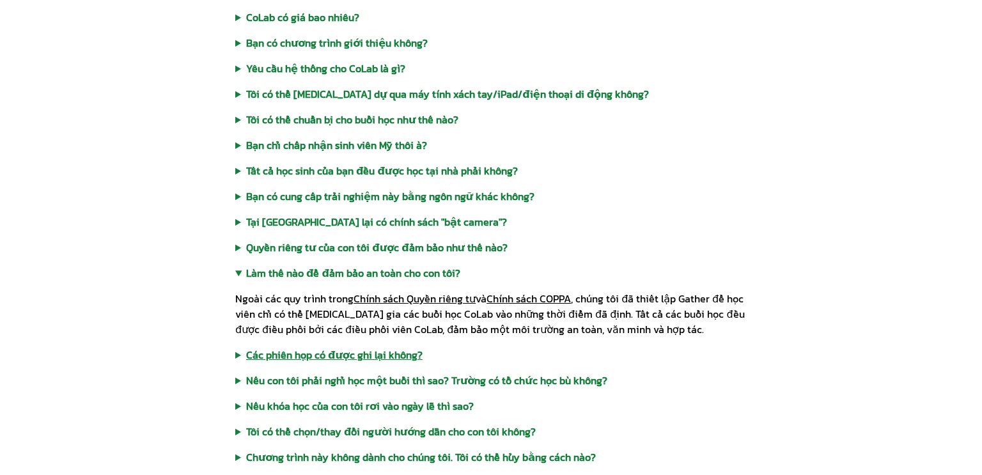
click at [295, 347] on font "Các phiên họp có được ghi lại không?" at bounding box center [334, 354] width 176 height 15
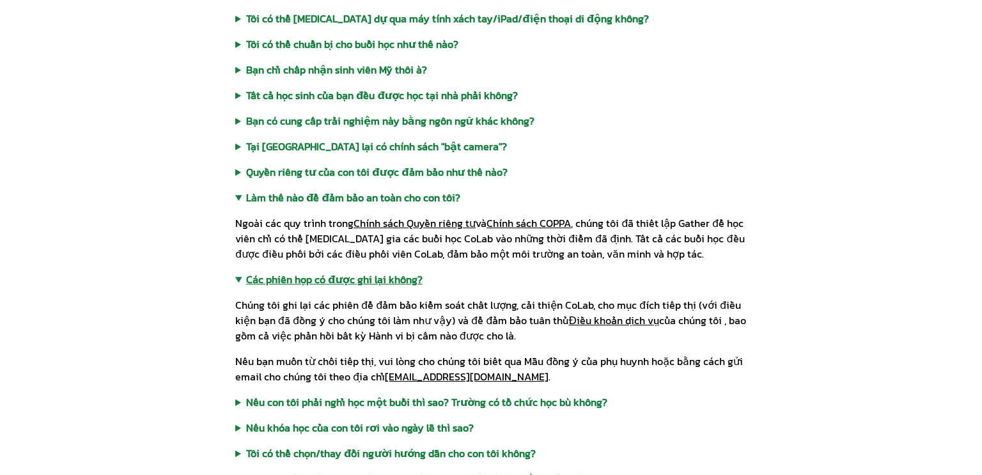
scroll to position [761, 0]
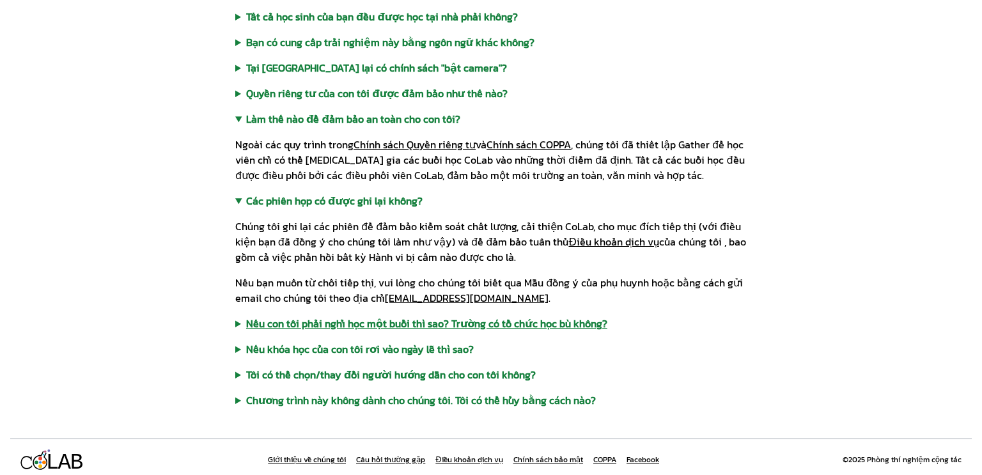
click at [286, 316] on font "Nếu con tôi phải nghỉ học một buổi thì sao? Trường có tổ chức học bù không?" at bounding box center [426, 323] width 361 height 15
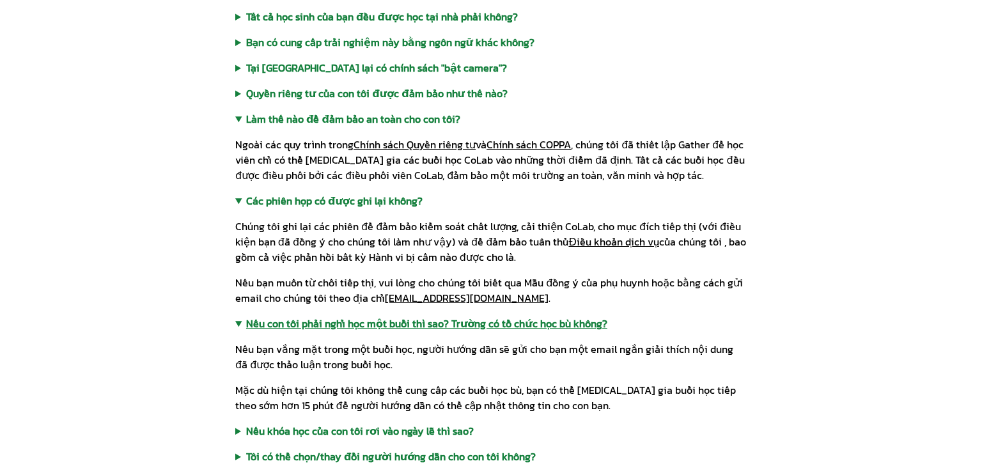
scroll to position [813, 0]
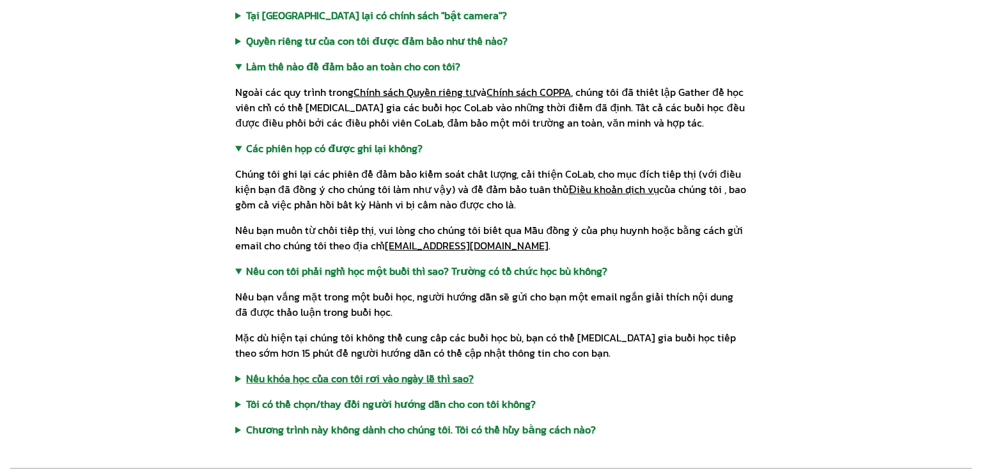
click at [306, 371] on font "Nếu khóa học của con tôi rơi vào ngày lễ thì sao?" at bounding box center [360, 378] width 228 height 15
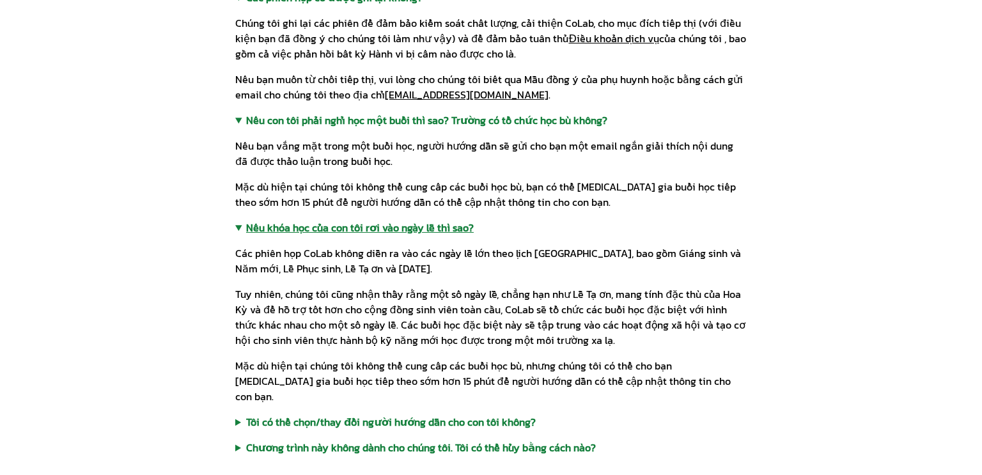
scroll to position [970, 0]
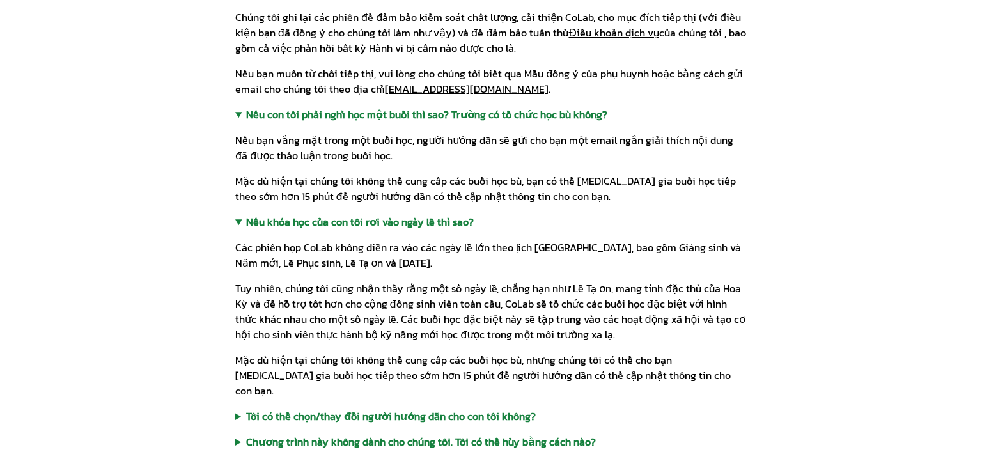
click at [291, 408] on font "Tôi có thể chọn/thay đổi người hướng dẫn cho con tôi không?" at bounding box center [391, 415] width 290 height 15
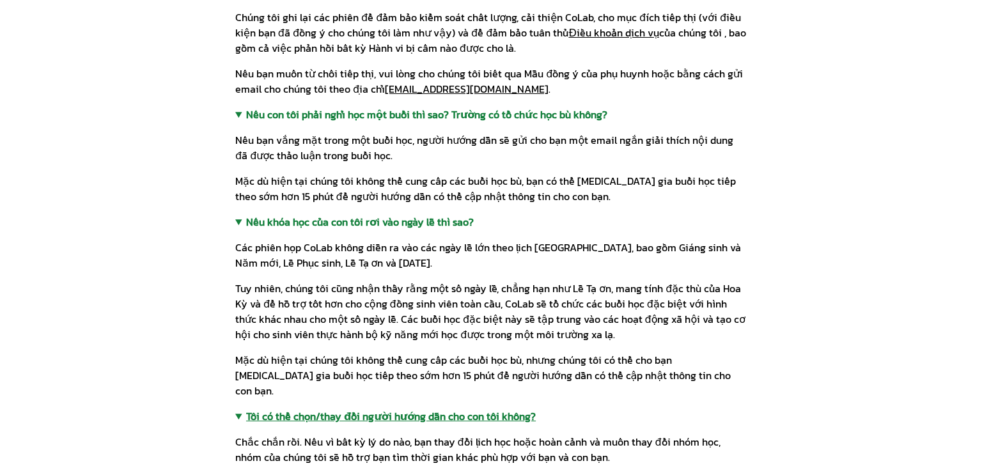
scroll to position [1018, 0]
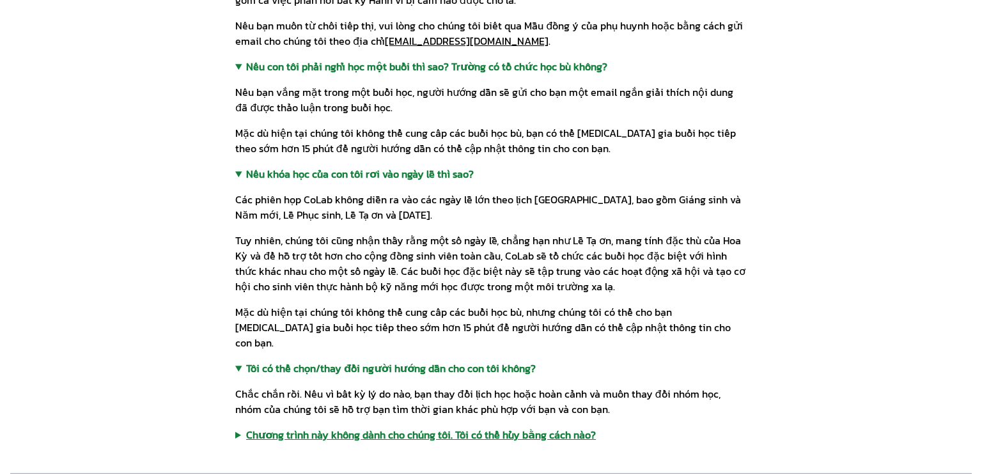
click at [283, 427] on font "Chương trình này không dành cho chúng tôi. Tôi có thể hủy bằng cách nào?" at bounding box center [421, 434] width 350 height 15
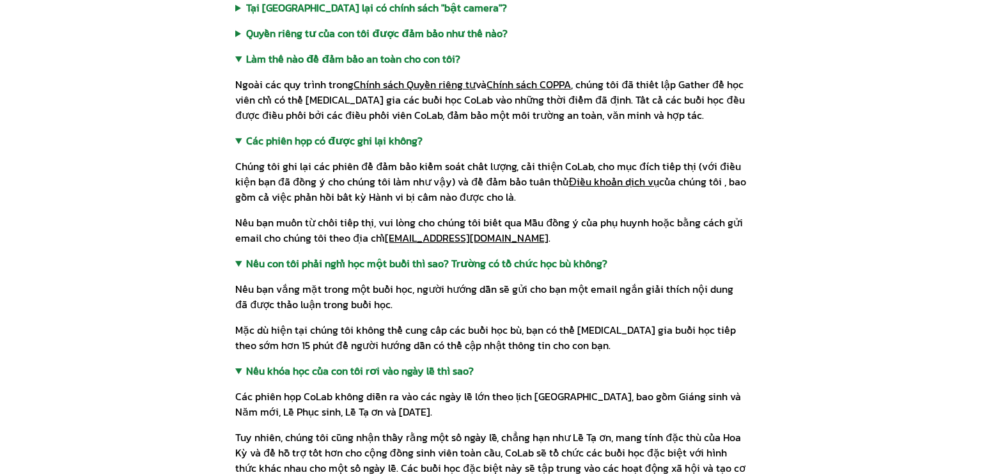
scroll to position [1134, 0]
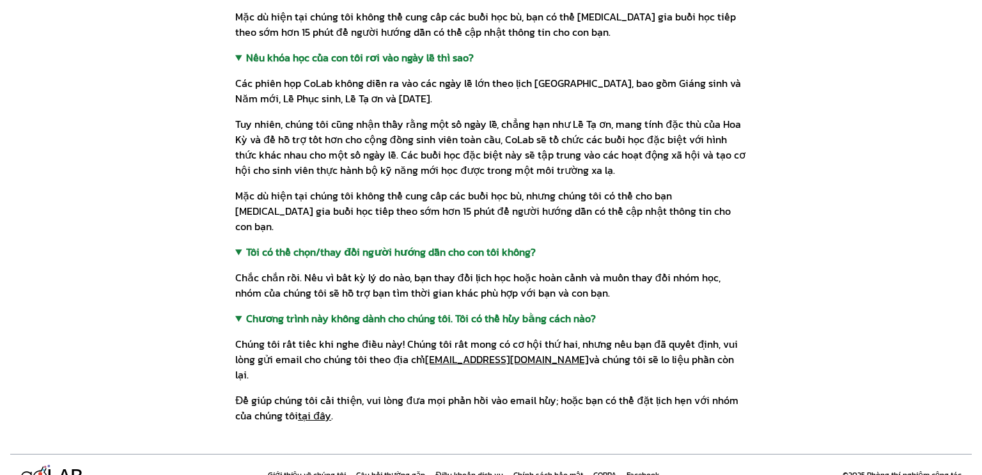
click at [461, 469] on font "Điều khoản dịch vụ" at bounding box center [468, 475] width 67 height 12
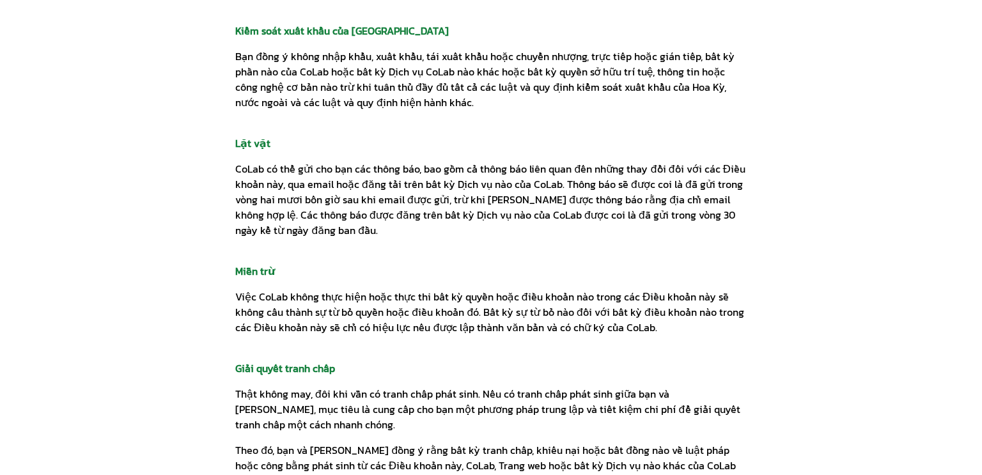
scroll to position [7653, 0]
